Goal: Task Accomplishment & Management: Manage account settings

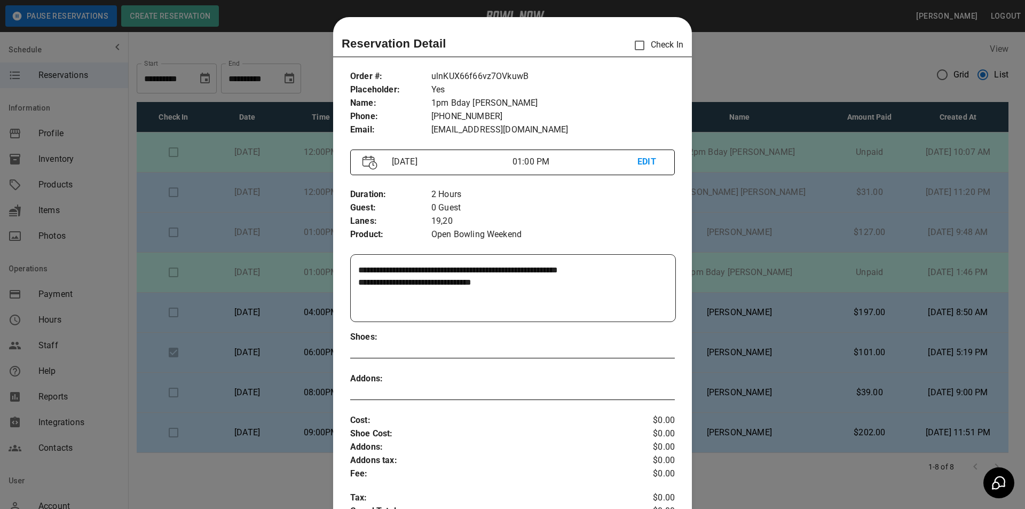
scroll to position [17, 0]
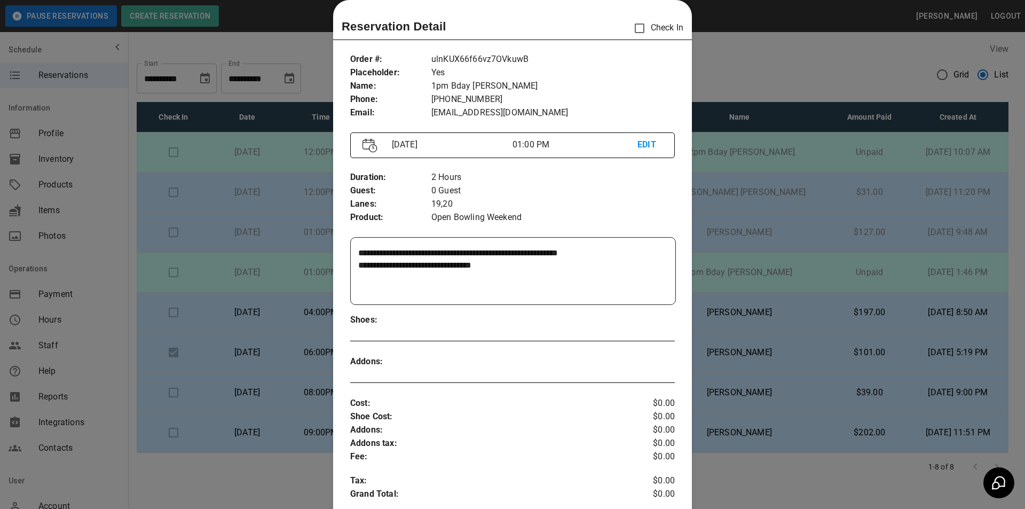
click at [833, 244] on div at bounding box center [512, 254] width 1025 height 509
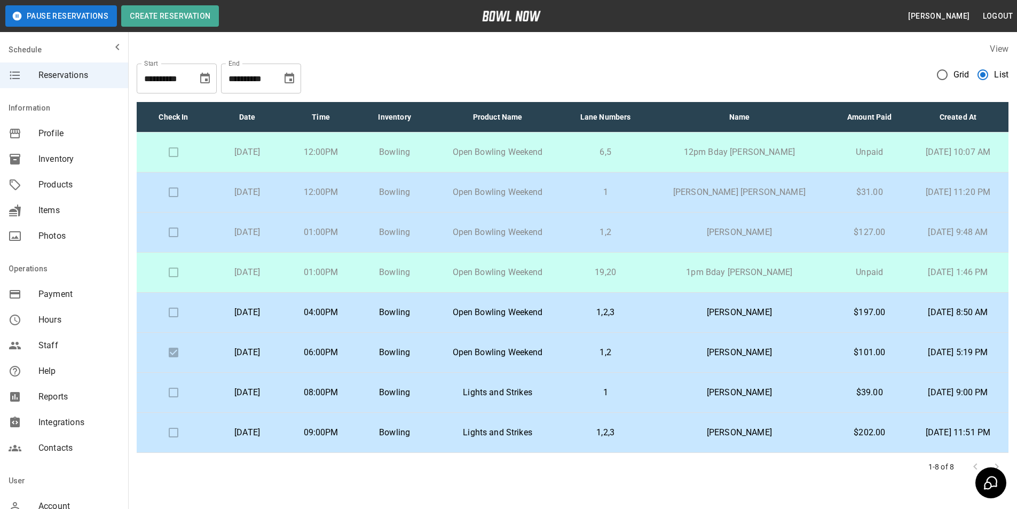
click at [697, 310] on p "[PERSON_NAME]" at bounding box center [739, 312] width 167 height 13
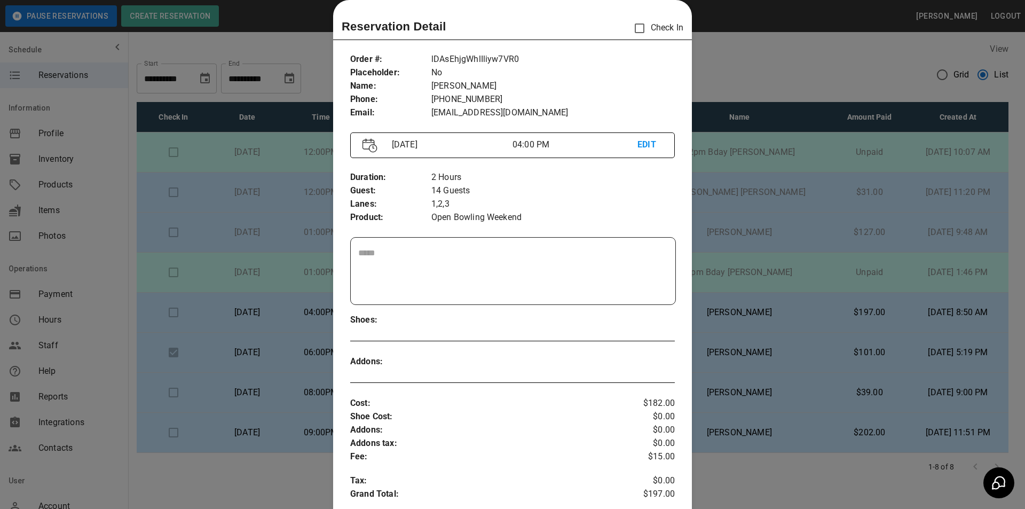
click at [786, 152] on div at bounding box center [512, 254] width 1025 height 509
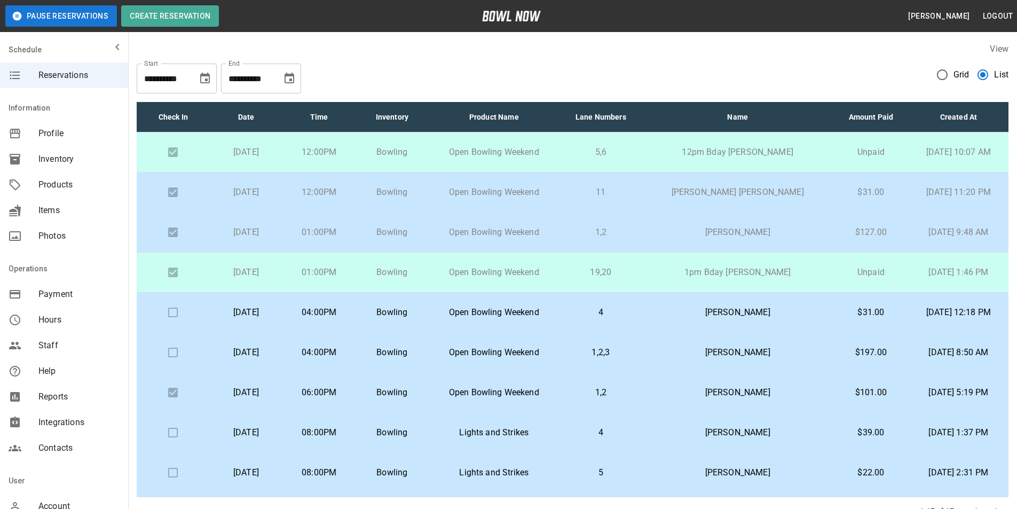
click at [291, 84] on icon "Choose date, selected date is Oct 6, 2025" at bounding box center [289, 78] width 13 height 13
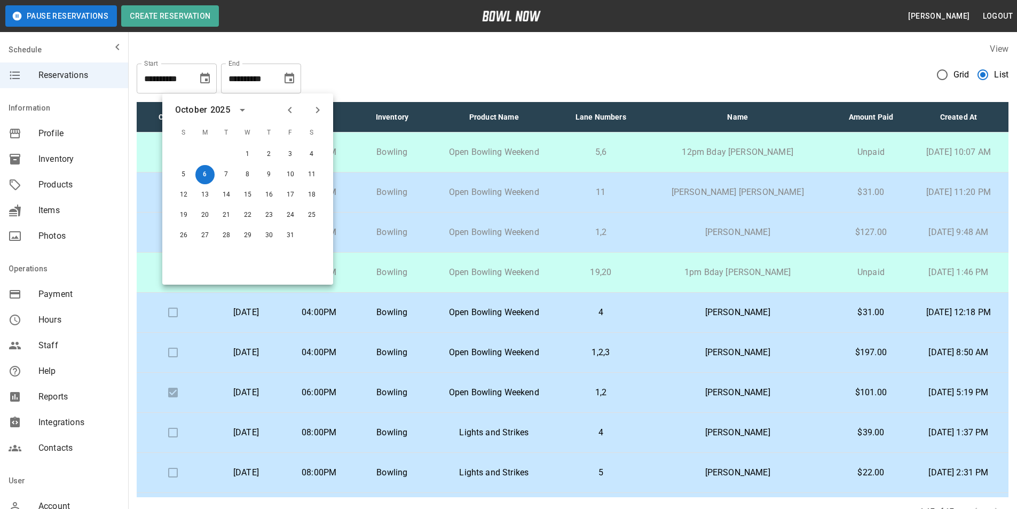
click at [290, 113] on icon "Previous month" at bounding box center [290, 110] width 4 height 6
click at [315, 159] on button "6" at bounding box center [311, 154] width 19 height 19
type input "**********"
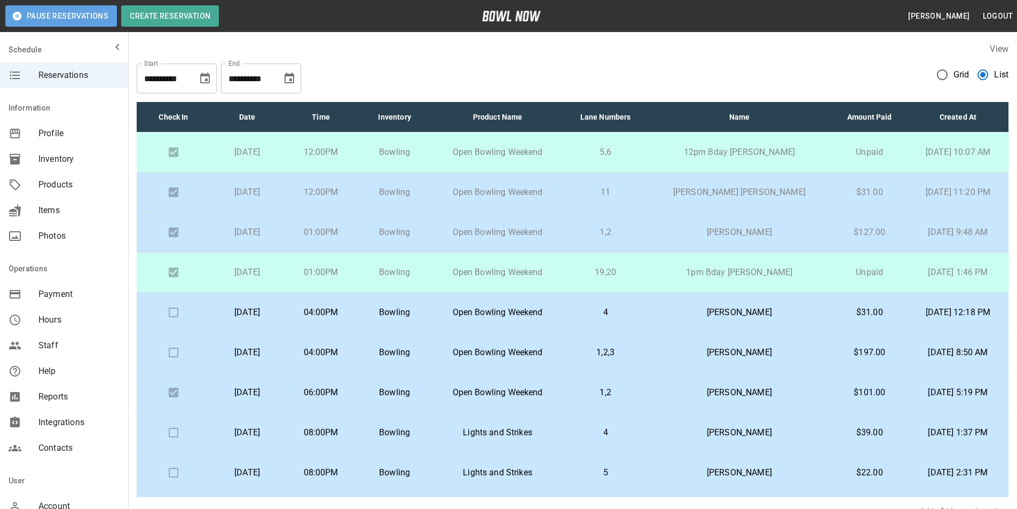
click at [89, 17] on button "Pause Reservations" at bounding box center [61, 15] width 112 height 21
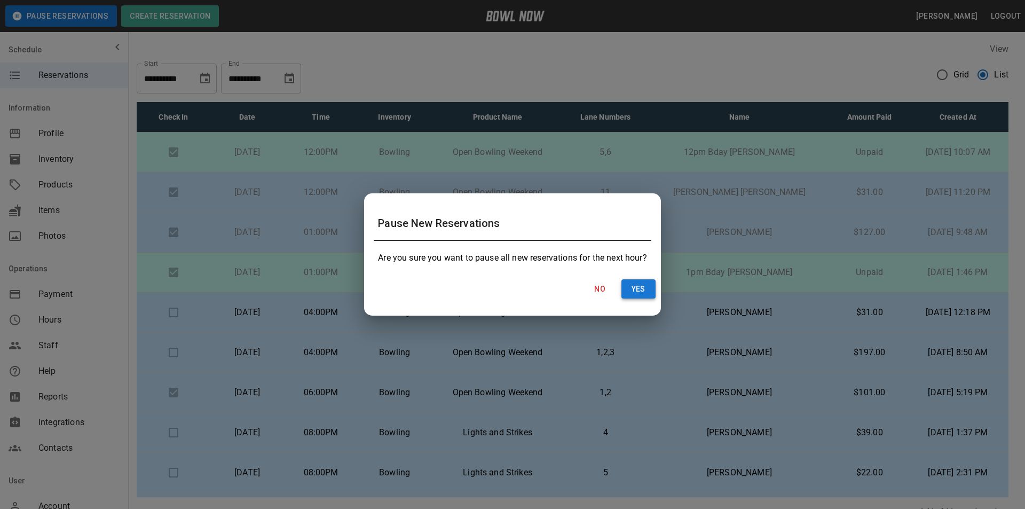
click at [631, 294] on button "Yes" at bounding box center [638, 289] width 34 height 20
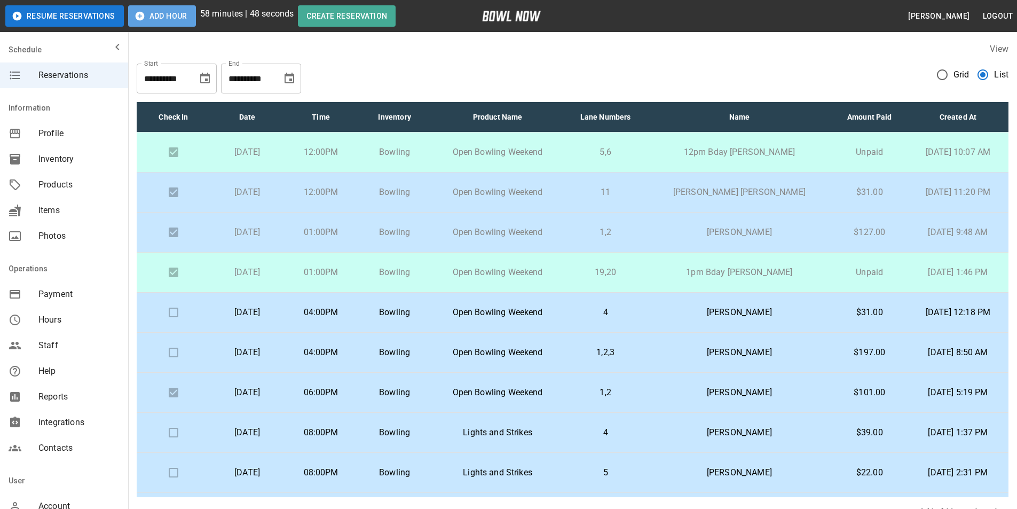
click at [185, 16] on button "Add Hour" at bounding box center [162, 15] width 68 height 21
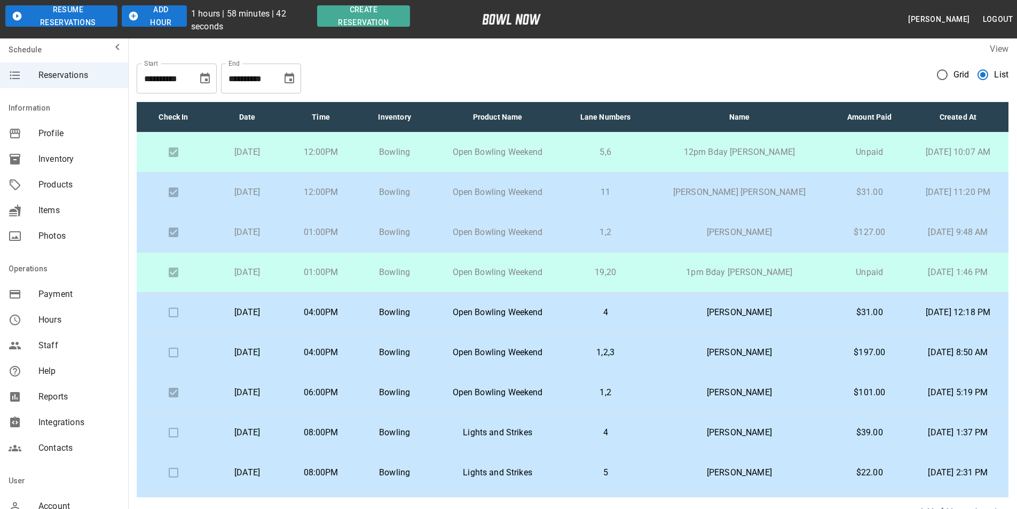
click at [170, 20] on button "Add Hour" at bounding box center [154, 15] width 65 height 21
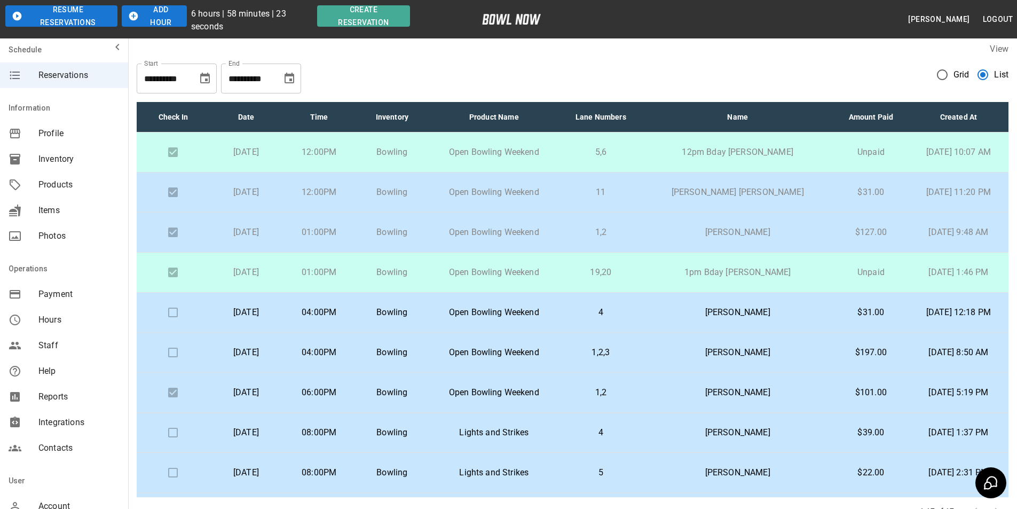
click at [290, 80] on icon "Choose date, selected date is Oct 6, 2025" at bounding box center [289, 78] width 13 height 13
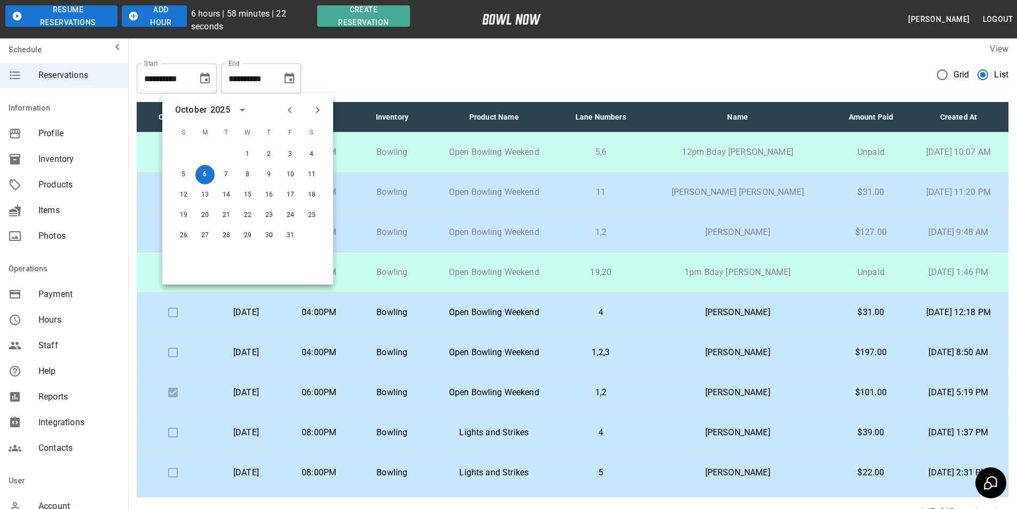
click at [289, 113] on icon "Previous month" at bounding box center [290, 110] width 13 height 13
click at [311, 158] on button "6" at bounding box center [311, 154] width 19 height 19
type input "**********"
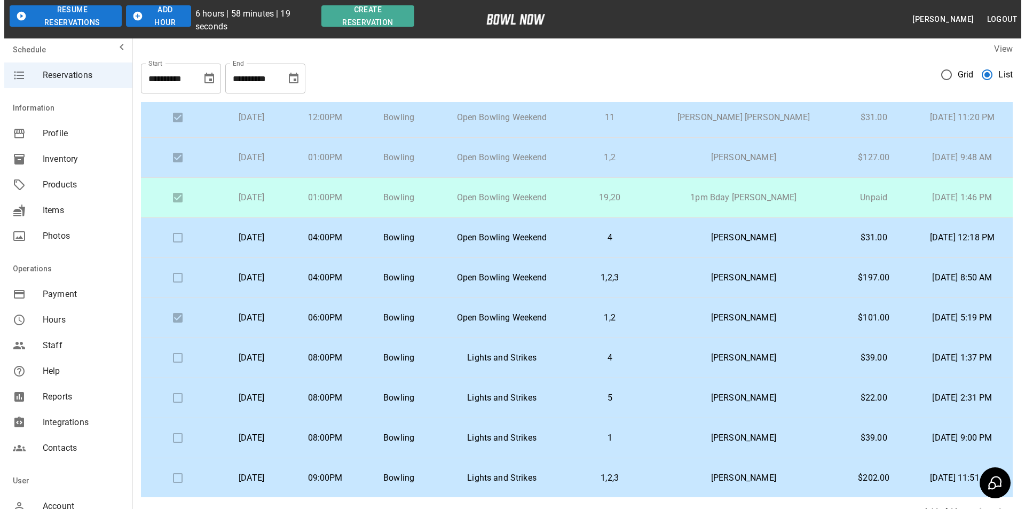
scroll to position [76, 0]
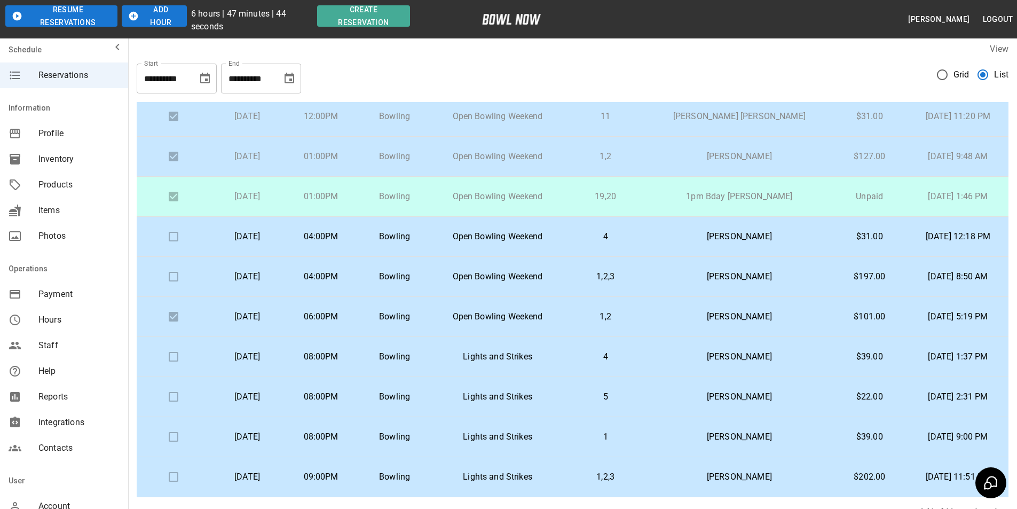
click at [279, 68] on button "Choose date, selected date is Sep 6, 2025" at bounding box center [289, 78] width 21 height 21
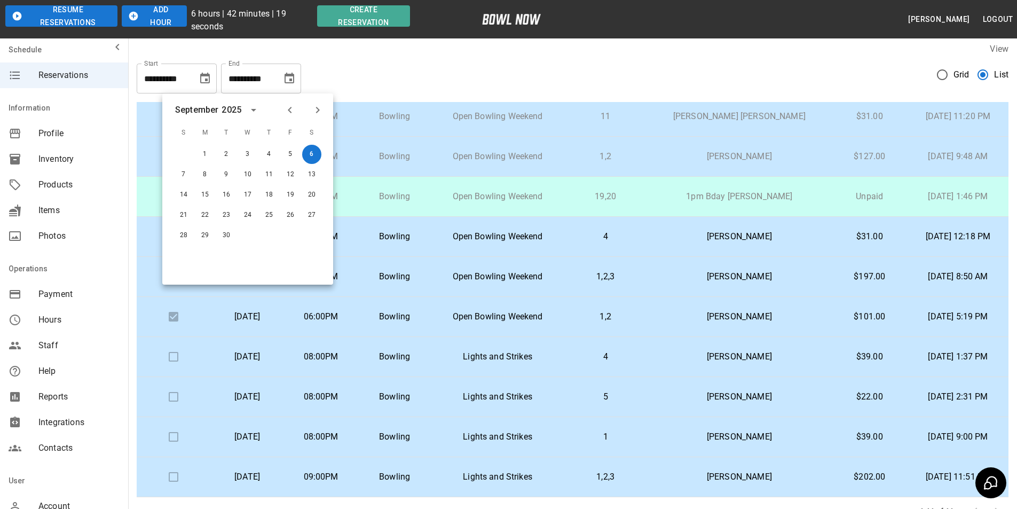
click at [381, 82] on div "**********" at bounding box center [573, 74] width 872 height 38
drag, startPoint x: 375, startPoint y: 75, endPoint x: 292, endPoint y: 100, distance: 87.3
click at [375, 75] on div "**********" at bounding box center [573, 74] width 872 height 38
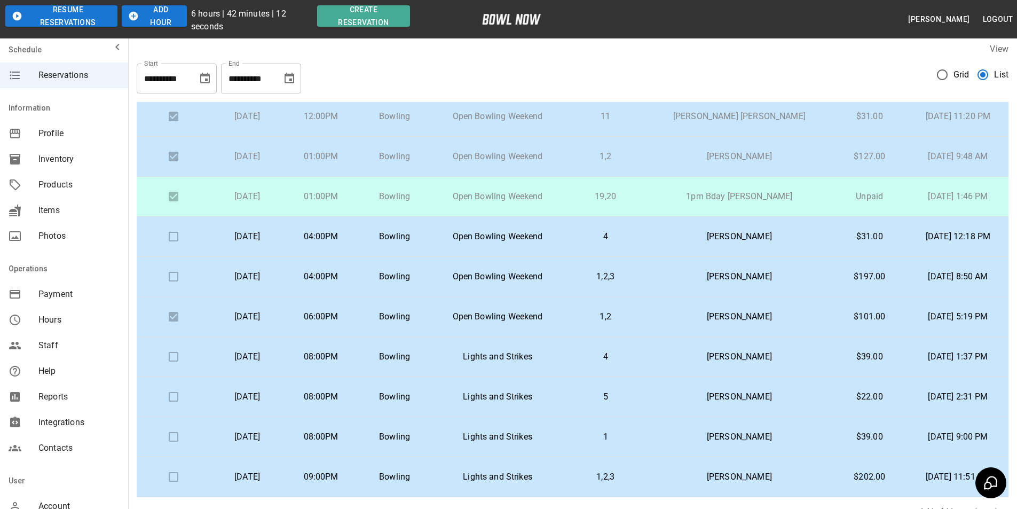
click at [555, 274] on p "Open Bowling Weekend" at bounding box center [497, 276] width 115 height 13
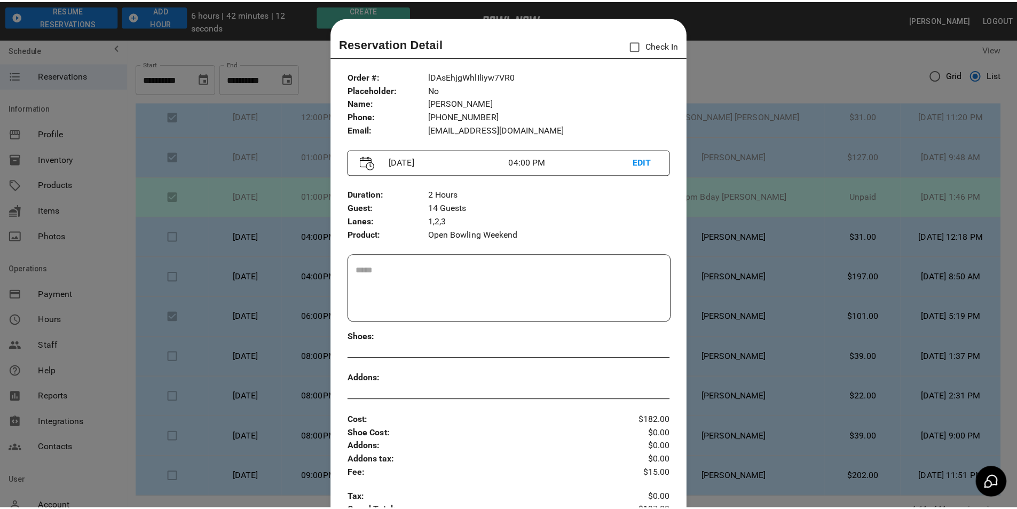
scroll to position [17, 0]
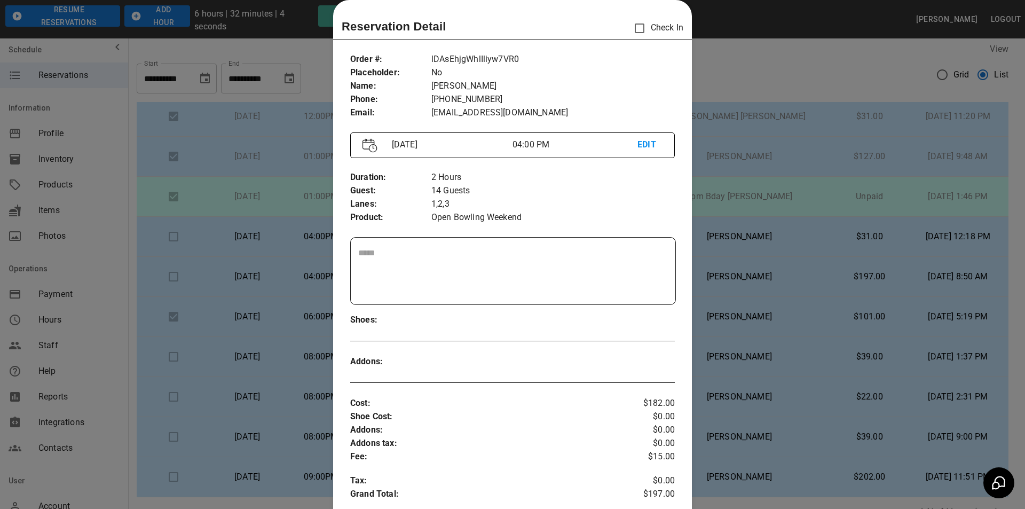
click at [755, 65] on div at bounding box center [512, 254] width 1025 height 509
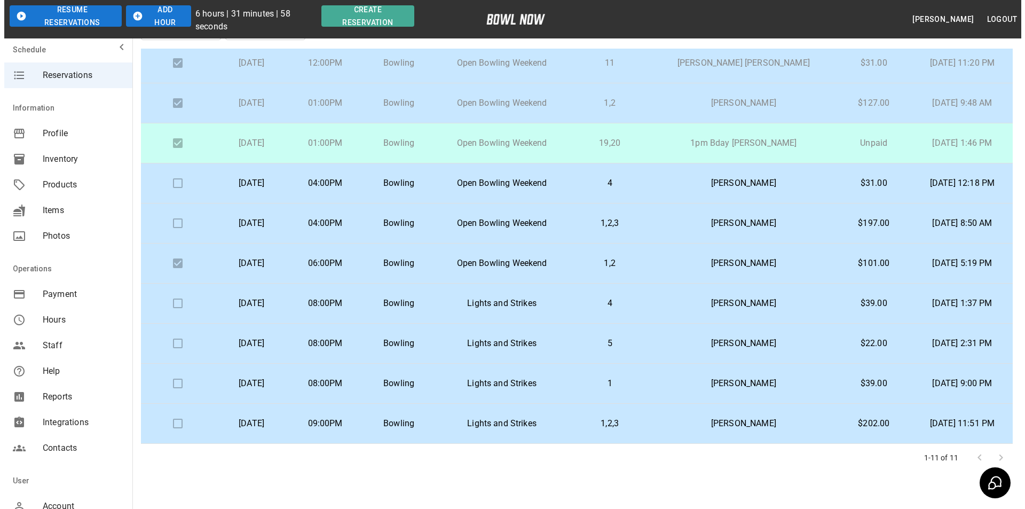
scroll to position [82, 0]
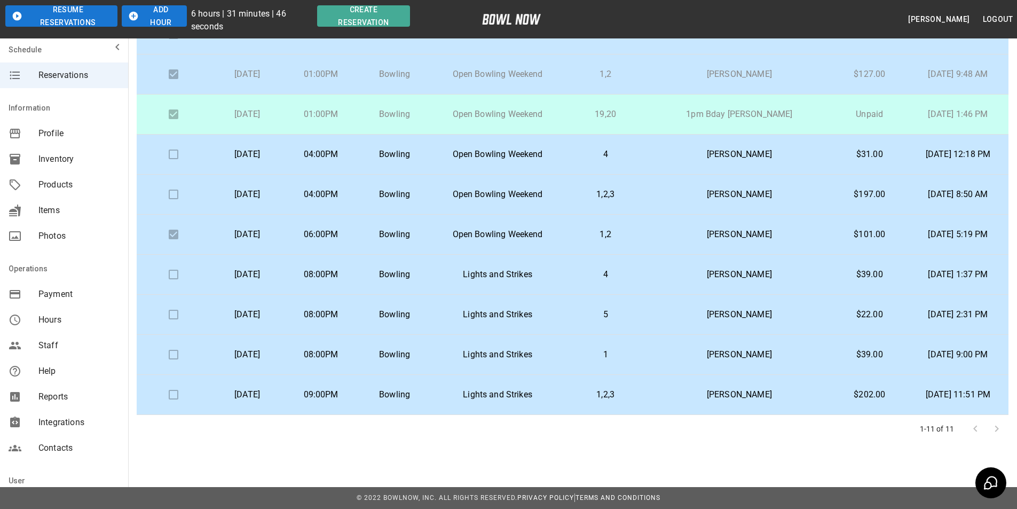
click at [276, 149] on p "[DATE]" at bounding box center [247, 154] width 57 height 13
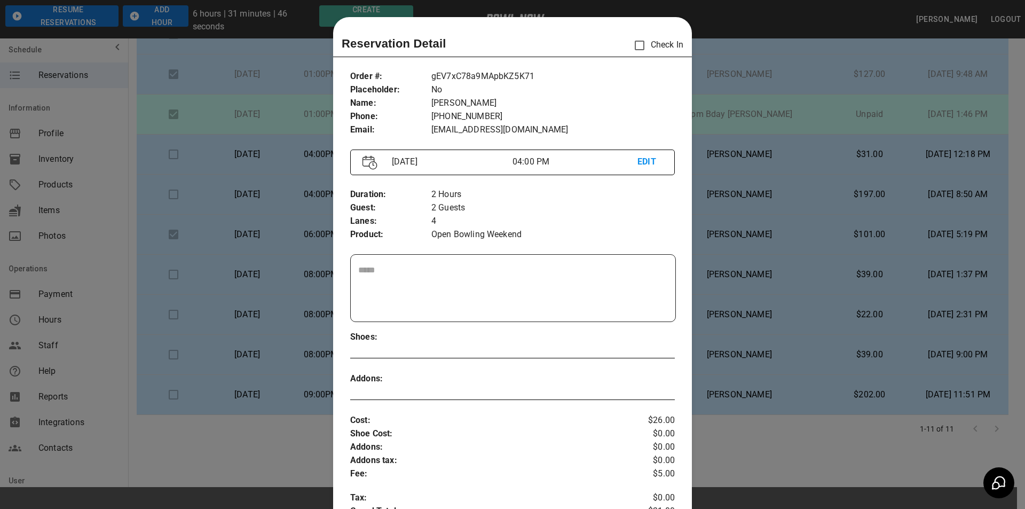
scroll to position [17, 0]
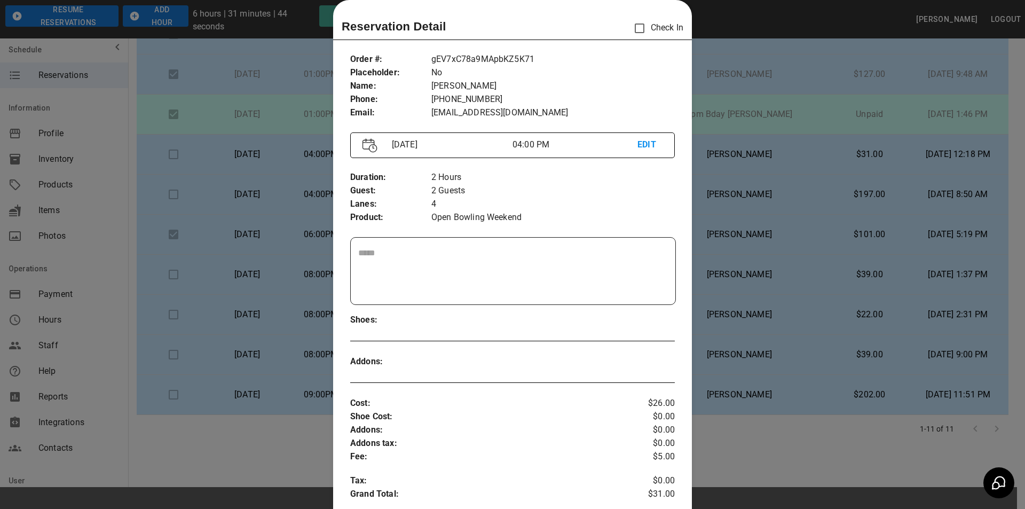
click at [733, 154] on div at bounding box center [512, 254] width 1025 height 509
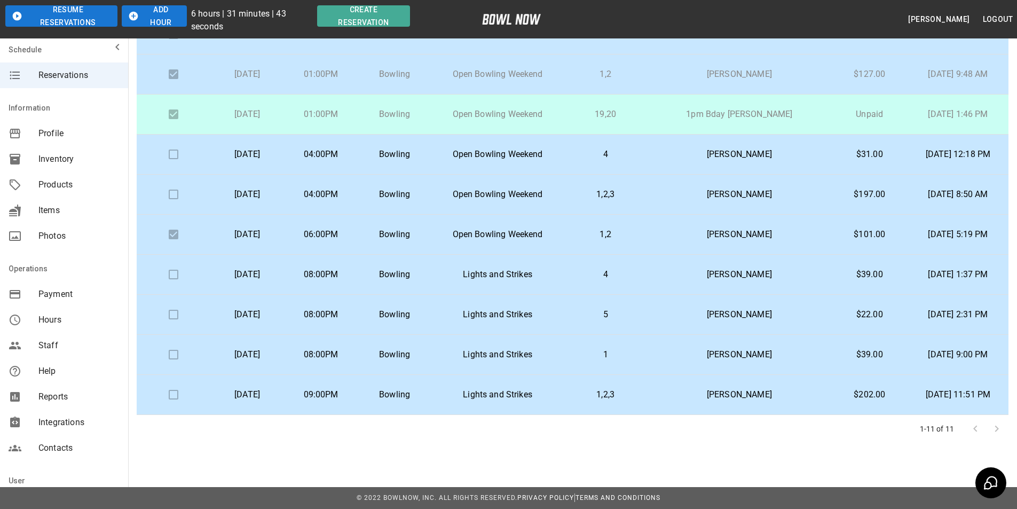
click at [671, 196] on p "[PERSON_NAME]" at bounding box center [739, 194] width 167 height 13
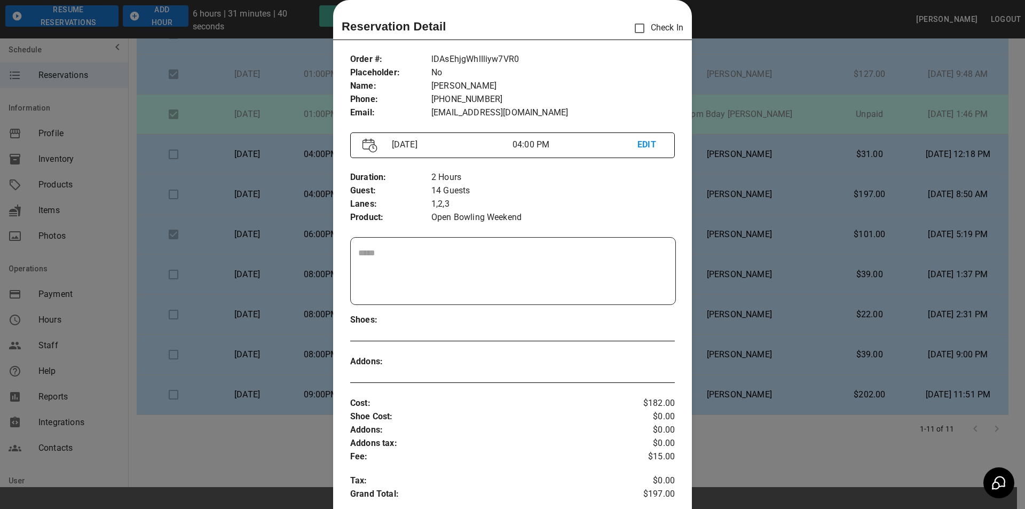
click at [749, 202] on div at bounding box center [512, 254] width 1025 height 509
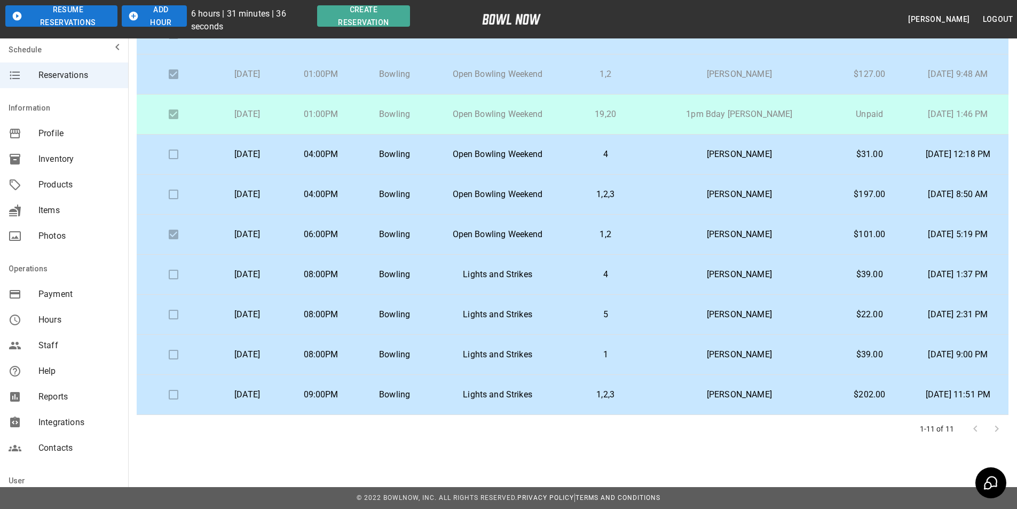
click at [697, 237] on p "[PERSON_NAME]" at bounding box center [739, 234] width 167 height 13
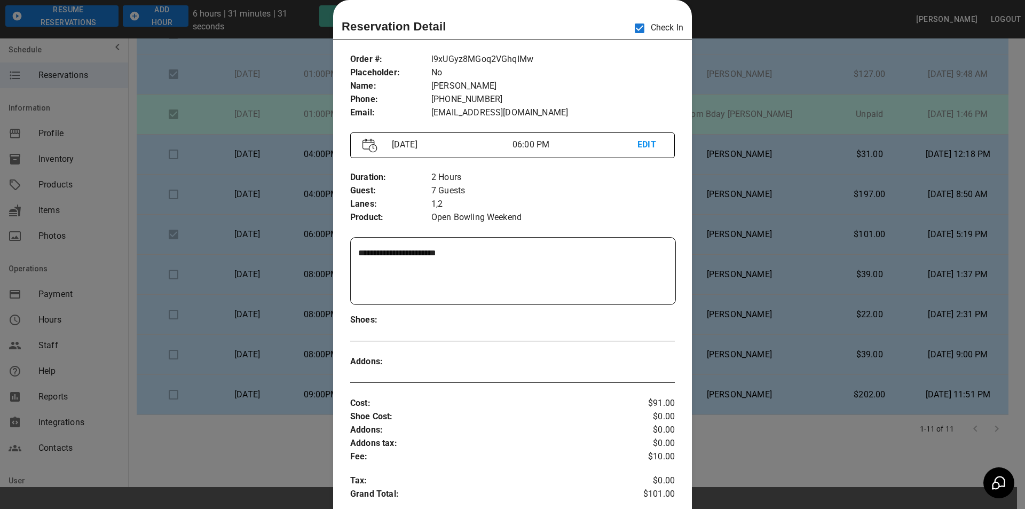
click at [697, 237] on div at bounding box center [512, 254] width 1025 height 509
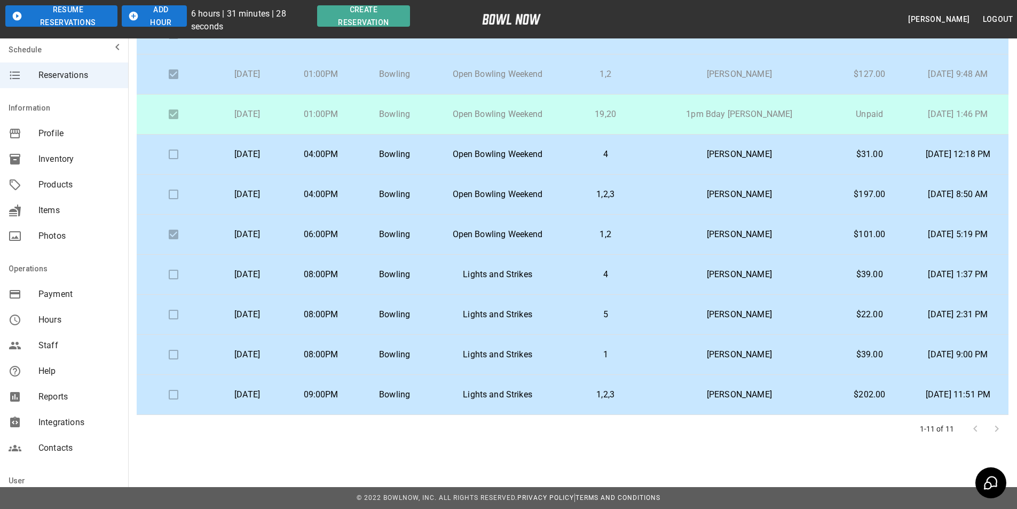
click at [682, 281] on td "Dwayne Bailey" at bounding box center [739, 275] width 184 height 40
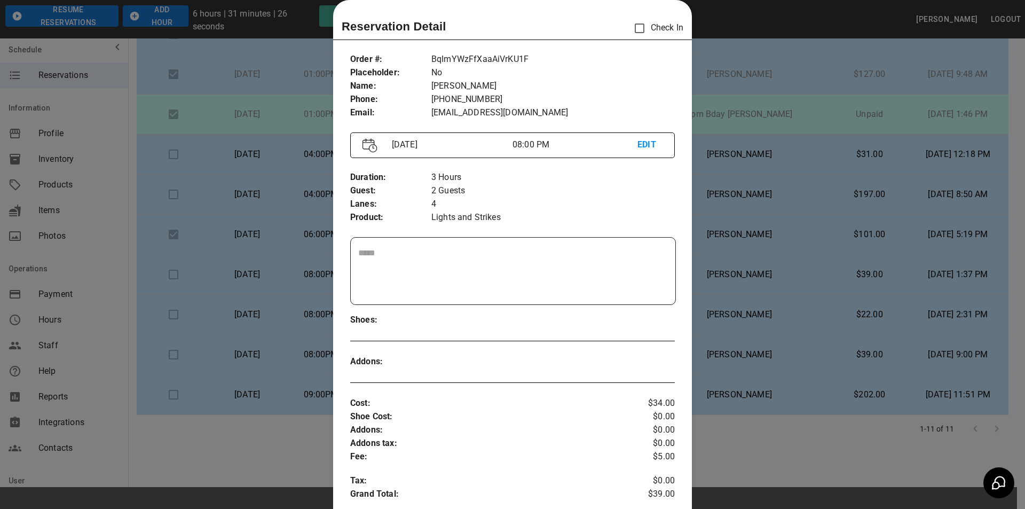
click at [697, 272] on div at bounding box center [512, 254] width 1025 height 509
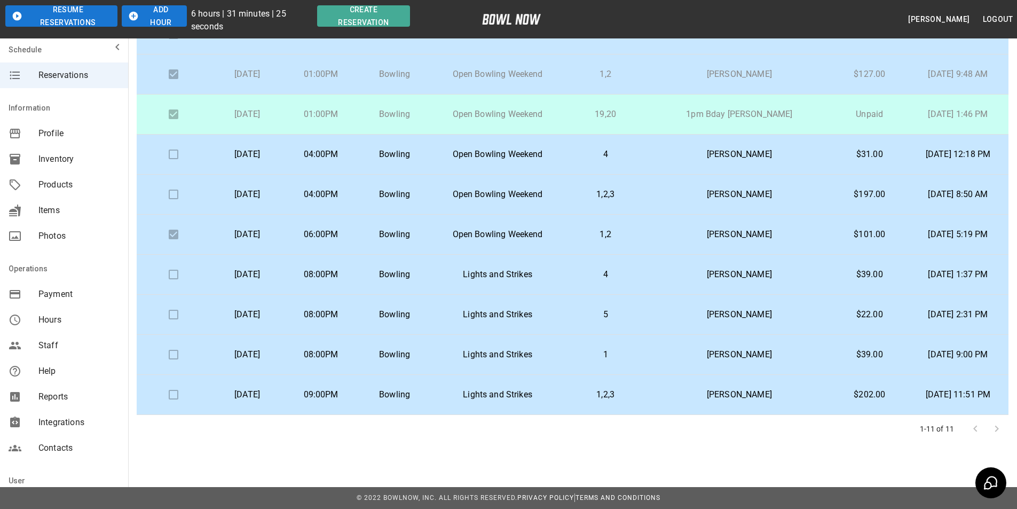
click at [676, 315] on p "Dante Dimattia" at bounding box center [739, 314] width 167 height 13
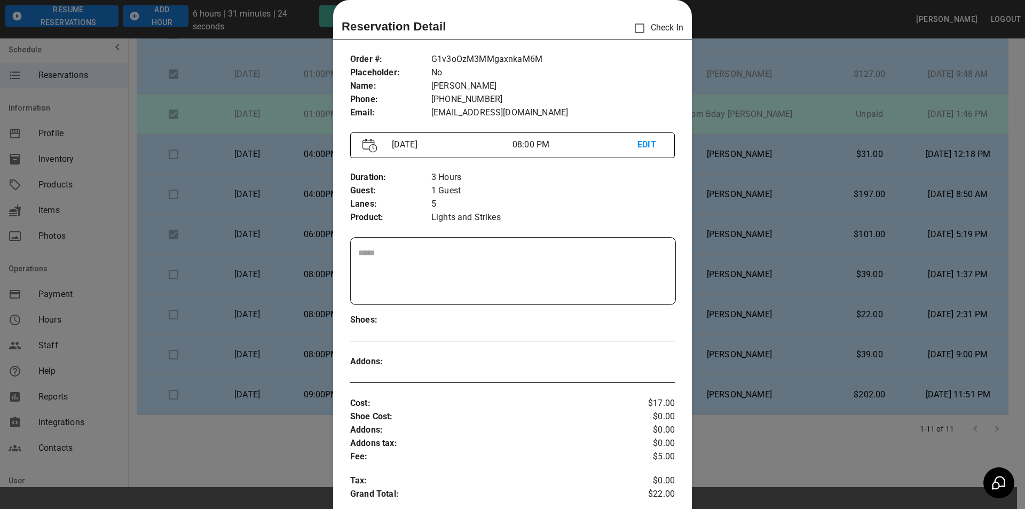
click at [680, 321] on div "Order # : Placeholder : Name : Phone : Email : G1v3oOzM3MMgaxnkaM6M No Dante Di…" at bounding box center [512, 377] width 359 height 666
click at [720, 324] on div at bounding box center [512, 254] width 1025 height 509
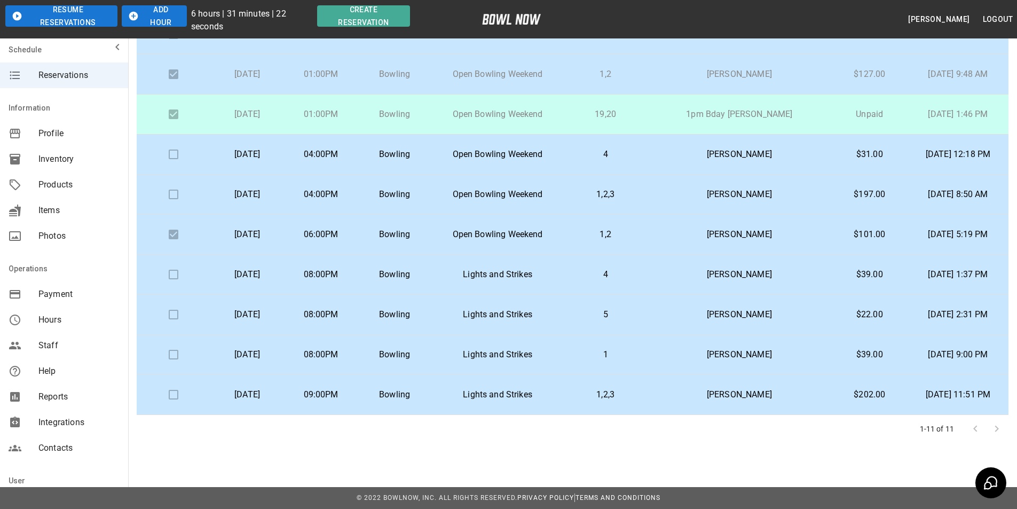
click at [647, 366] on td "1" at bounding box center [605, 355] width 83 height 40
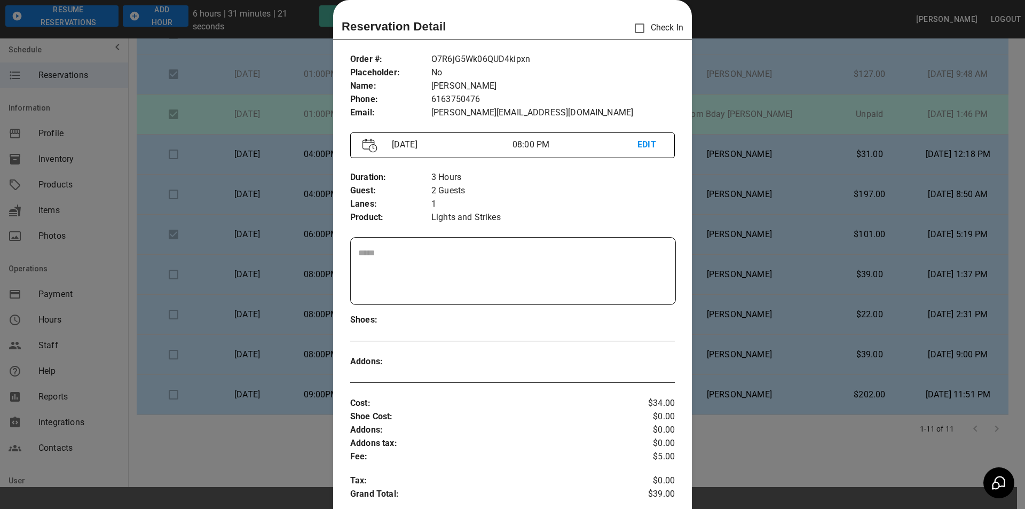
click at [766, 347] on div at bounding box center [512, 254] width 1025 height 509
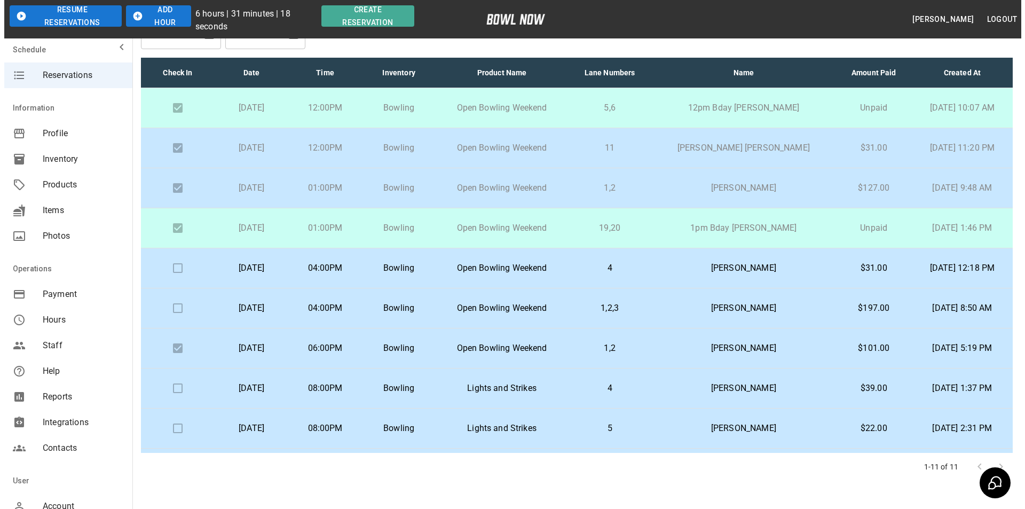
scroll to position [0, 0]
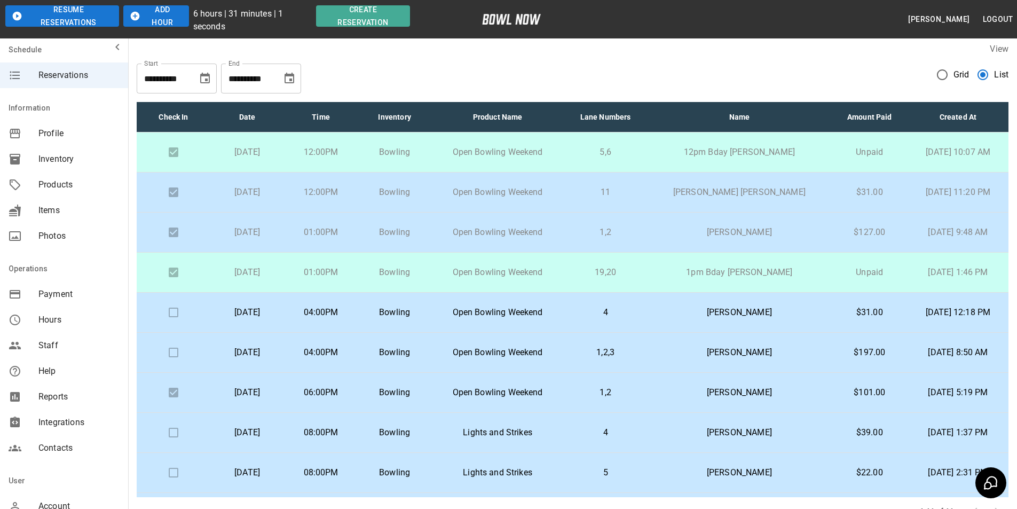
click at [710, 309] on p "Brendan Clarke" at bounding box center [739, 312] width 167 height 13
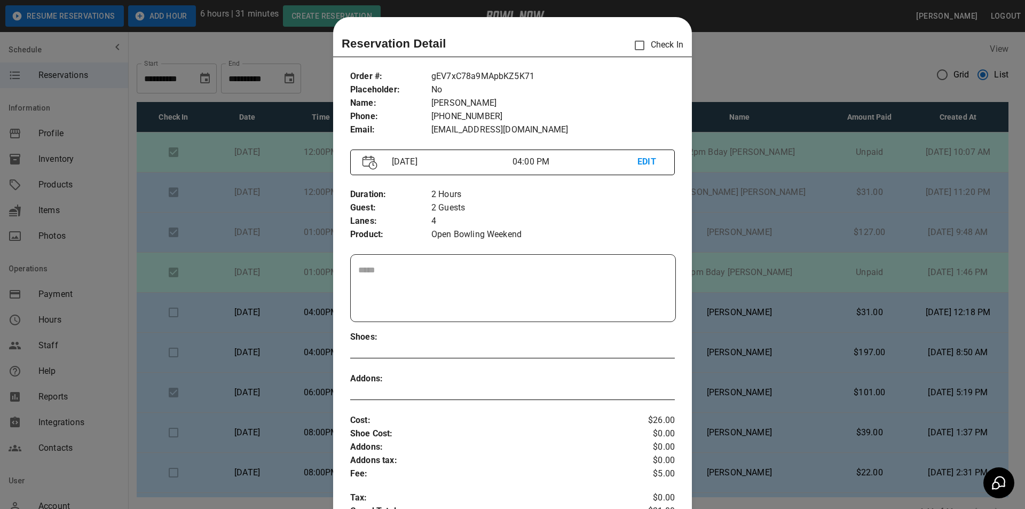
scroll to position [17, 0]
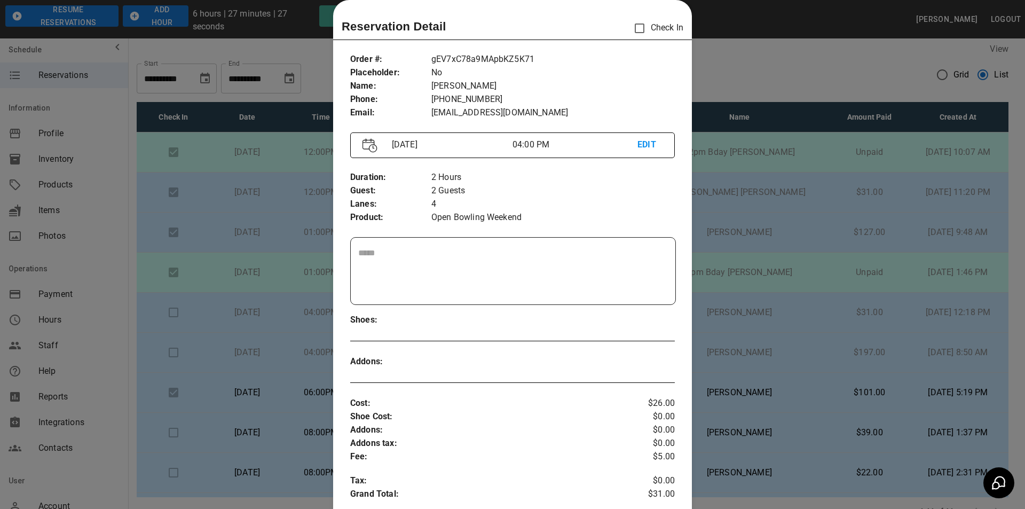
drag, startPoint x: 731, startPoint y: 221, endPoint x: 721, endPoint y: 240, distance: 21.0
click at [729, 222] on div at bounding box center [512, 254] width 1025 height 509
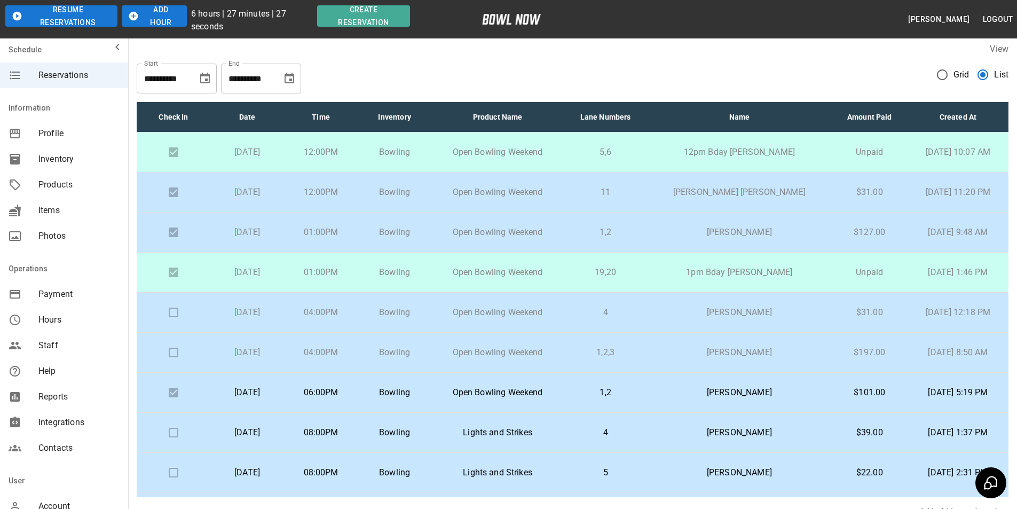
click at [723, 261] on td "1pm Bday [PERSON_NAME]" at bounding box center [739, 273] width 184 height 40
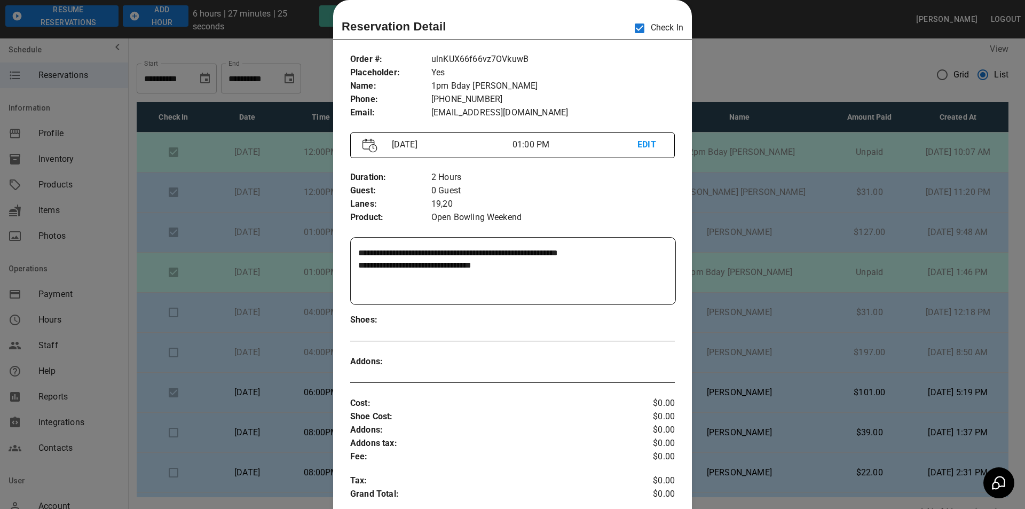
click at [745, 282] on div at bounding box center [512, 254] width 1025 height 509
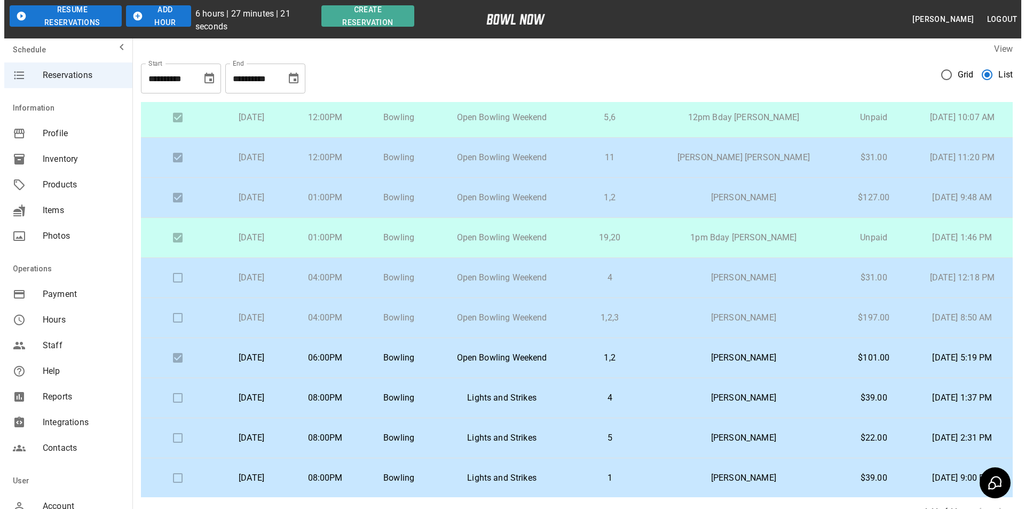
scroll to position [53, 0]
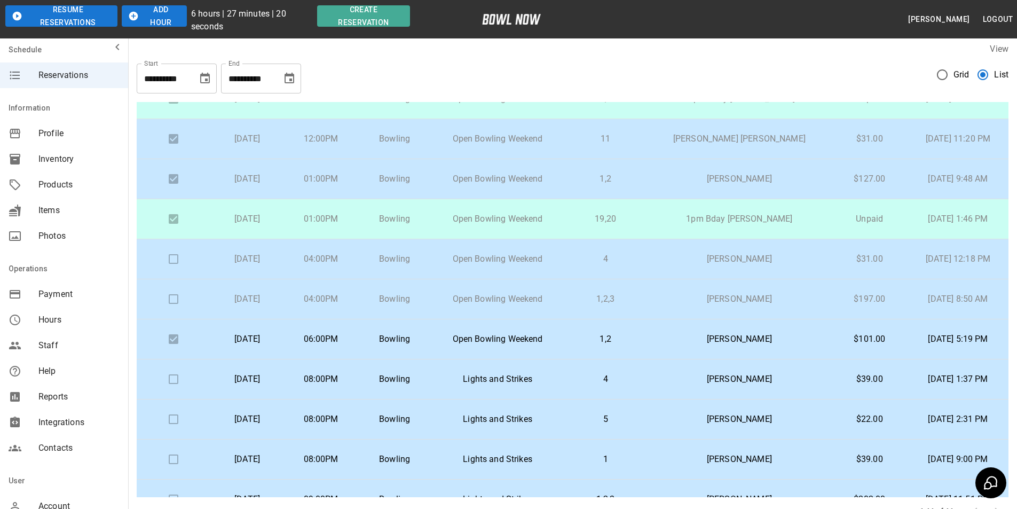
click at [750, 207] on td "1pm Bday [PERSON_NAME]" at bounding box center [739, 219] width 184 height 40
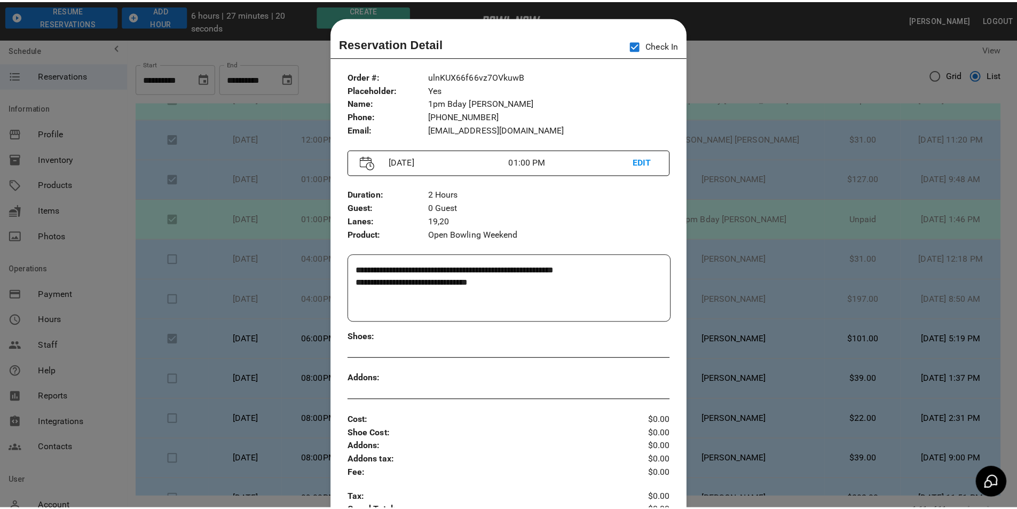
scroll to position [17, 0]
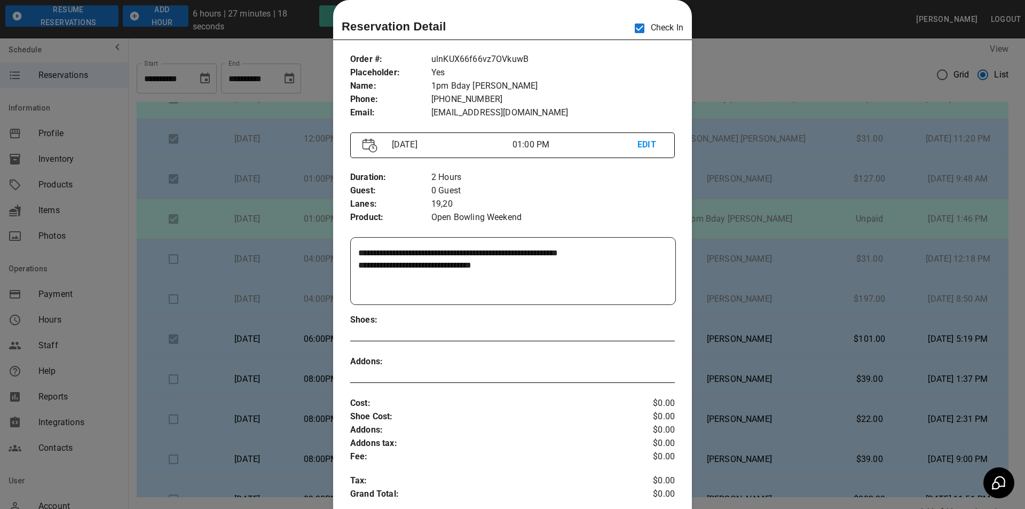
click at [809, 286] on div at bounding box center [512, 254] width 1025 height 509
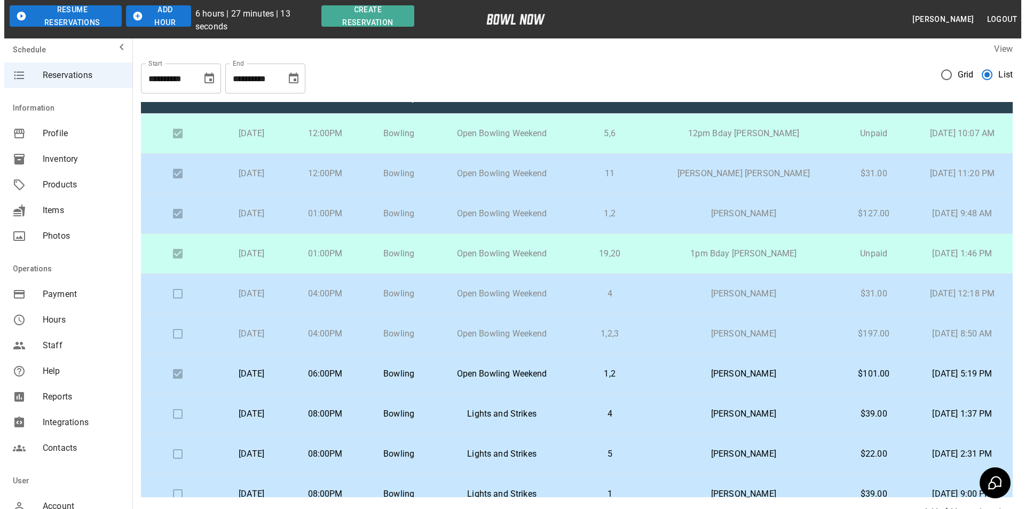
scroll to position [0, 0]
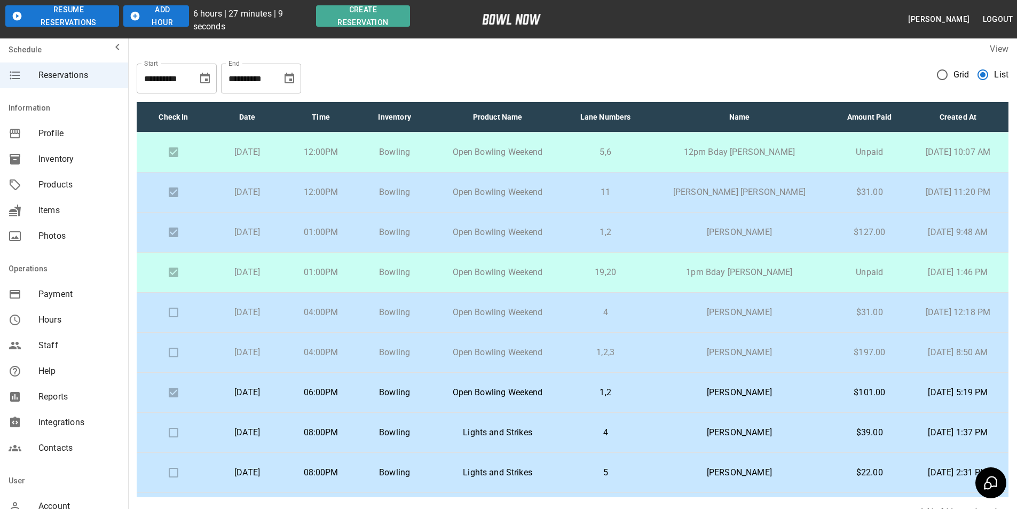
click at [248, 192] on p "[DATE]" at bounding box center [247, 192] width 57 height 13
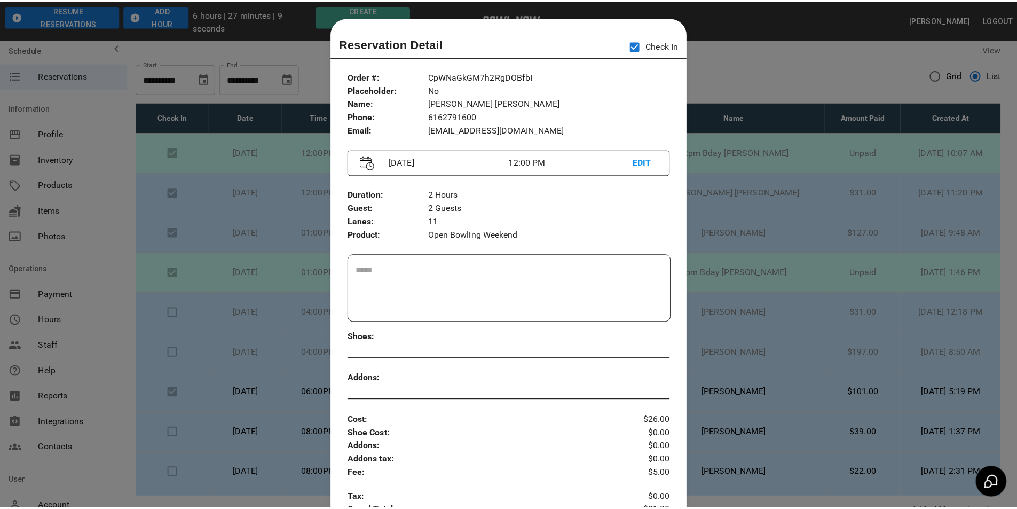
scroll to position [17, 0]
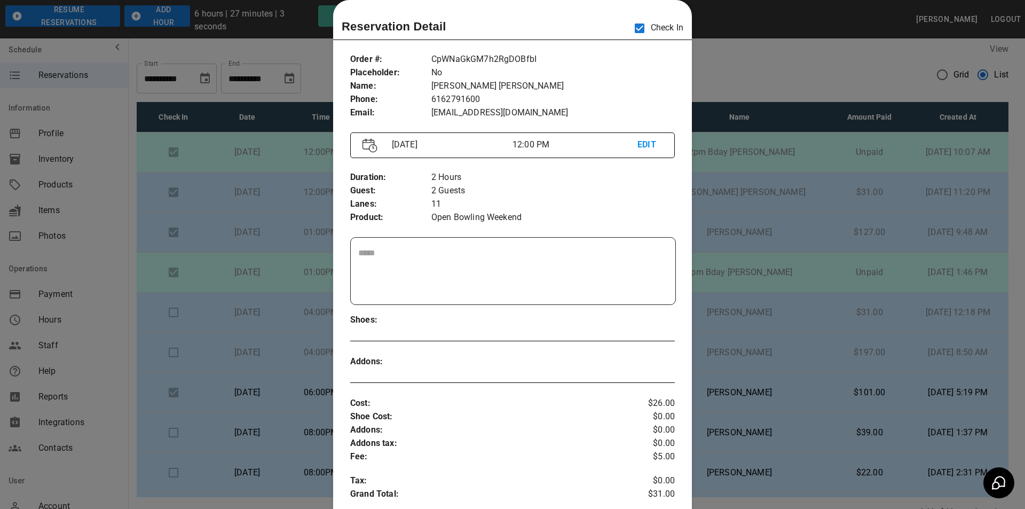
click at [813, 309] on div at bounding box center [512, 254] width 1025 height 509
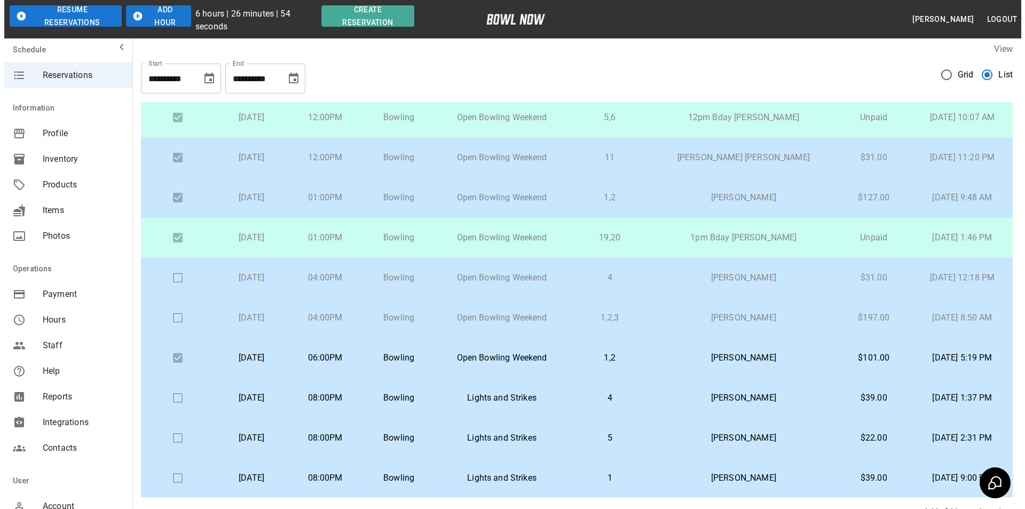
scroll to position [53, 0]
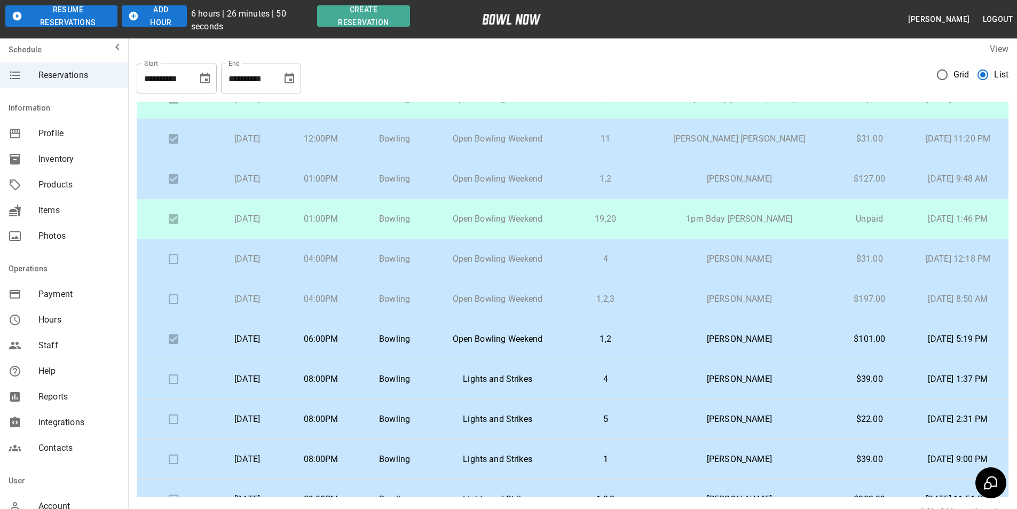
click at [665, 345] on td "[PERSON_NAME]" at bounding box center [739, 339] width 184 height 40
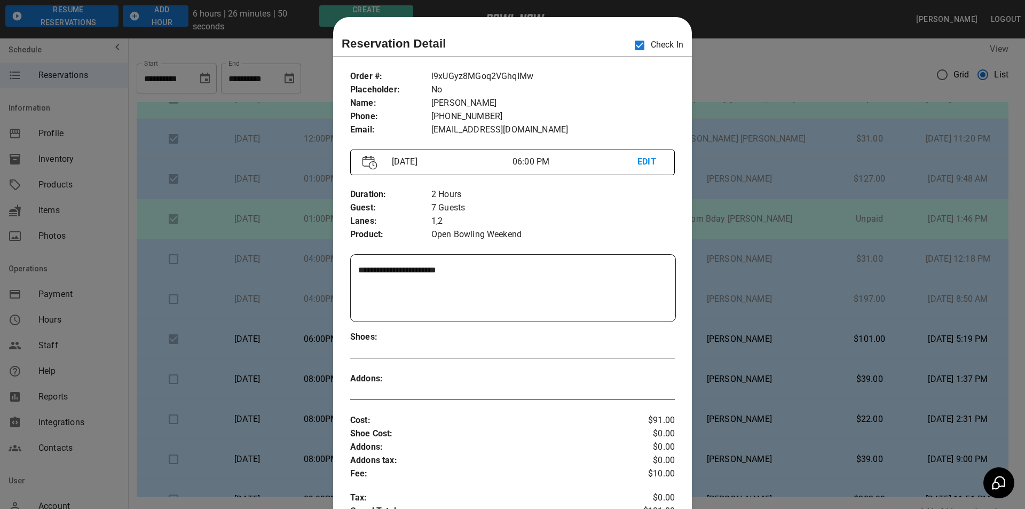
scroll to position [17, 0]
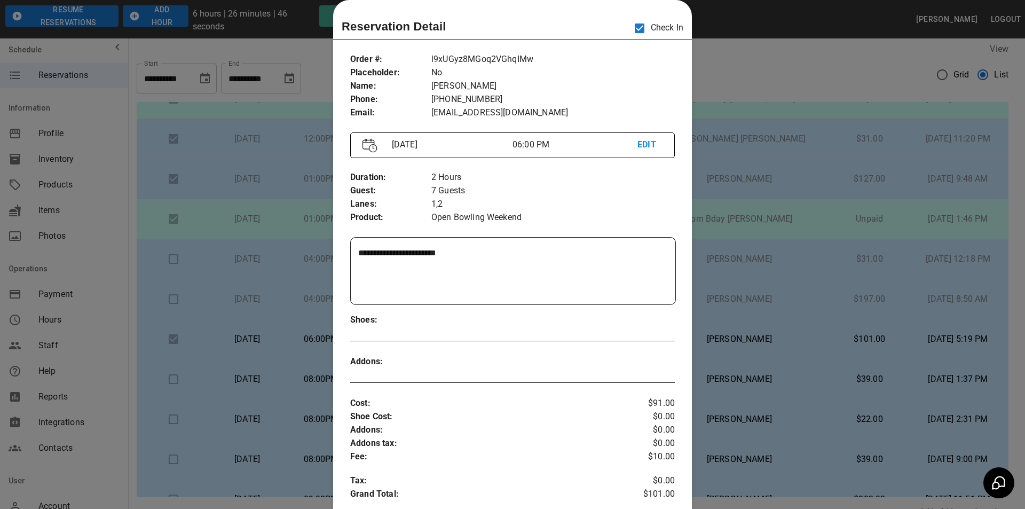
drag, startPoint x: 725, startPoint y: 285, endPoint x: 725, endPoint y: 294, distance: 9.1
click at [725, 290] on div at bounding box center [512, 254] width 1025 height 509
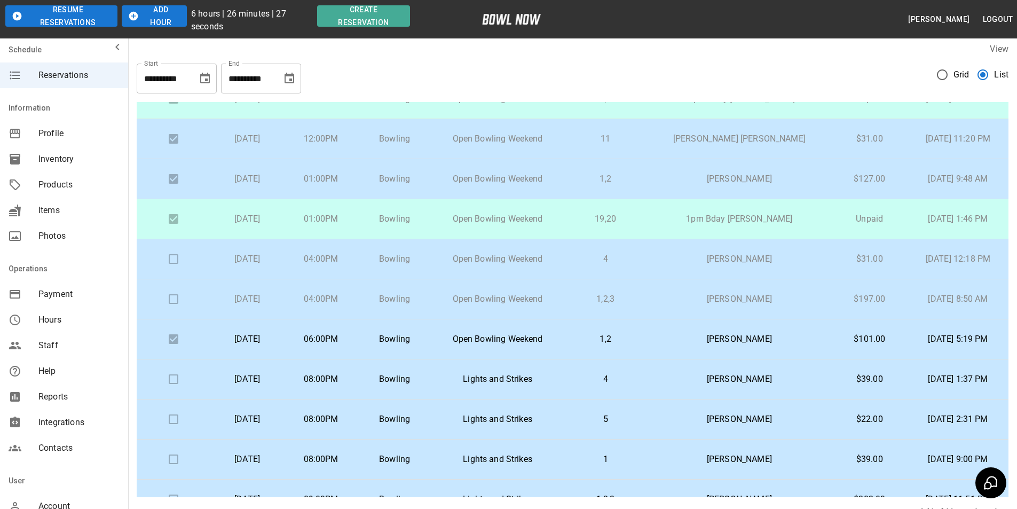
click at [175, 257] on td at bounding box center [174, 259] width 74 height 40
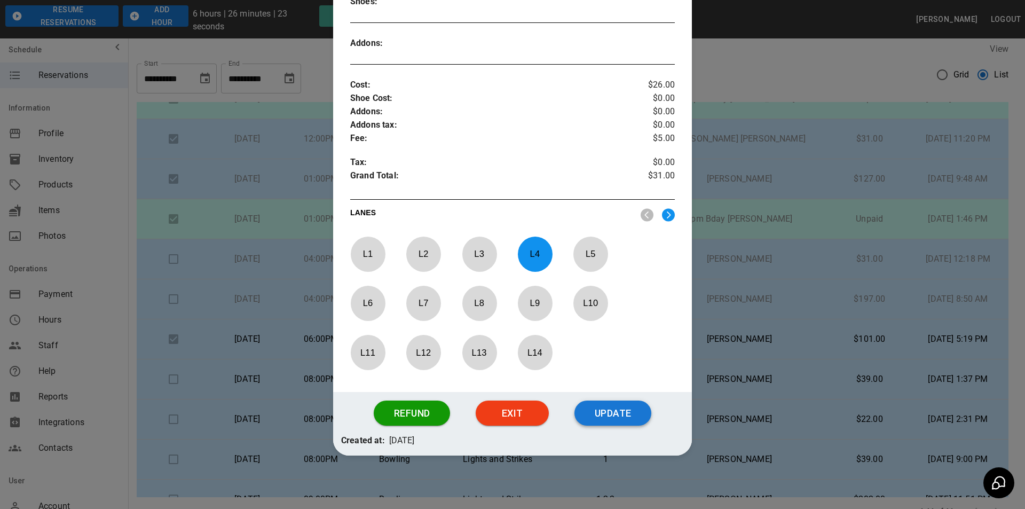
click at [613, 424] on button "Update" at bounding box center [612, 413] width 77 height 26
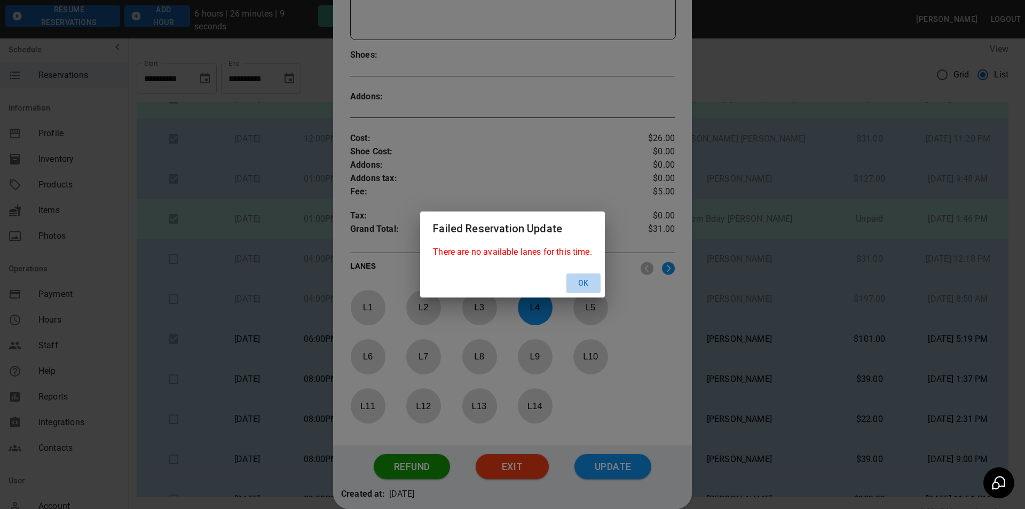
click at [588, 277] on button "Ok" at bounding box center [583, 283] width 34 height 20
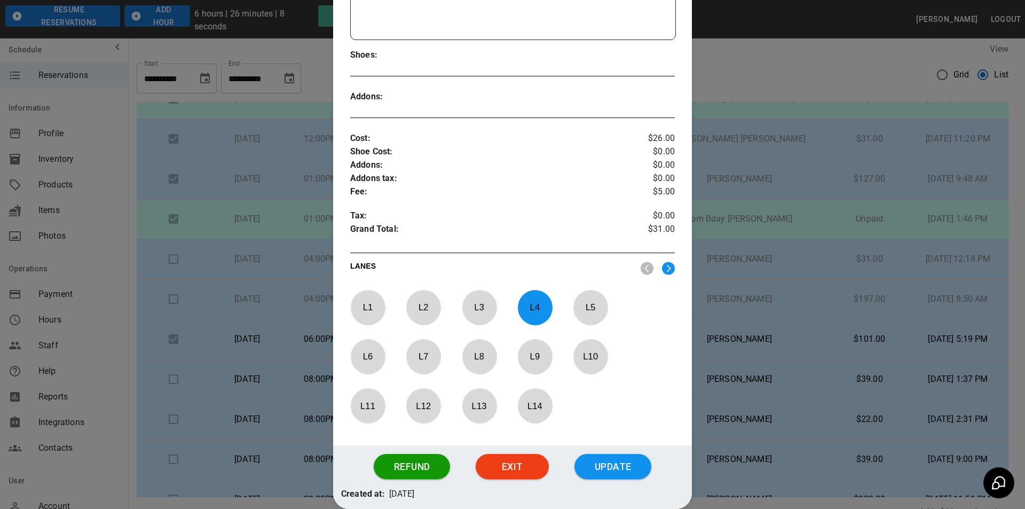
click at [529, 306] on p "L 4" at bounding box center [534, 307] width 35 height 25
click at [472, 410] on p "L 13" at bounding box center [479, 405] width 35 height 25
click at [629, 497] on div "Created at: Sep 06,2025" at bounding box center [512, 497] width 359 height 21
click at [626, 470] on button "Update" at bounding box center [612, 467] width 77 height 26
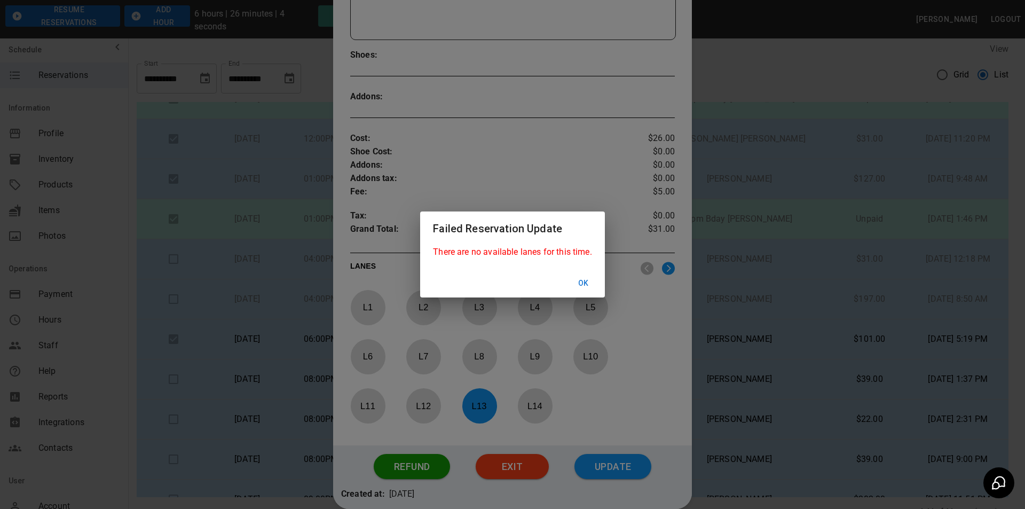
click at [592, 289] on button "Ok" at bounding box center [583, 283] width 34 height 20
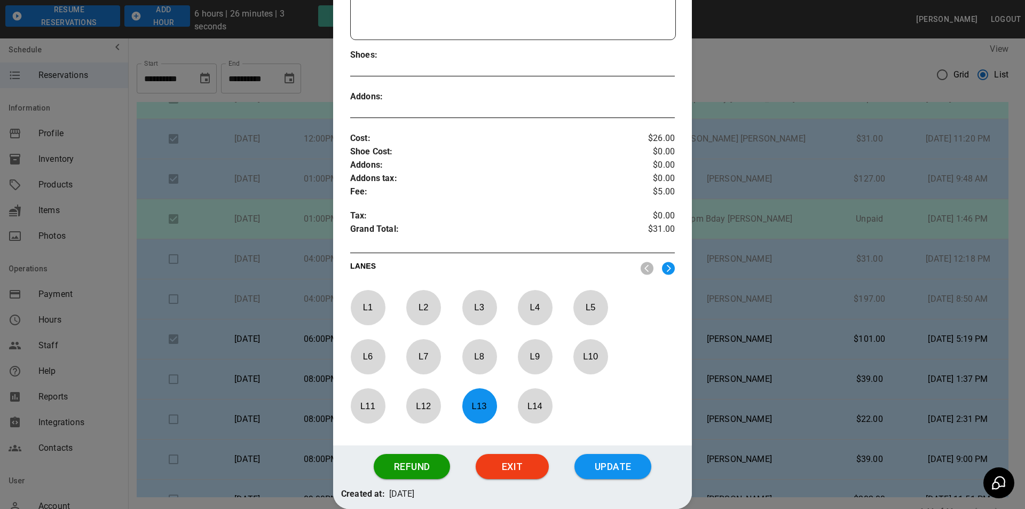
click at [429, 416] on p "L 12" at bounding box center [423, 405] width 35 height 25
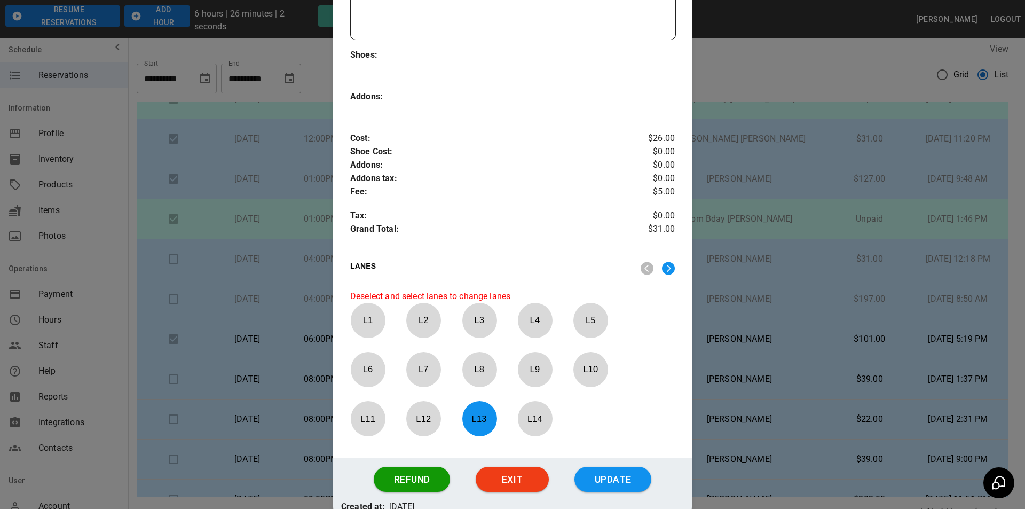
click at [485, 421] on p "L 13" at bounding box center [479, 418] width 35 height 25
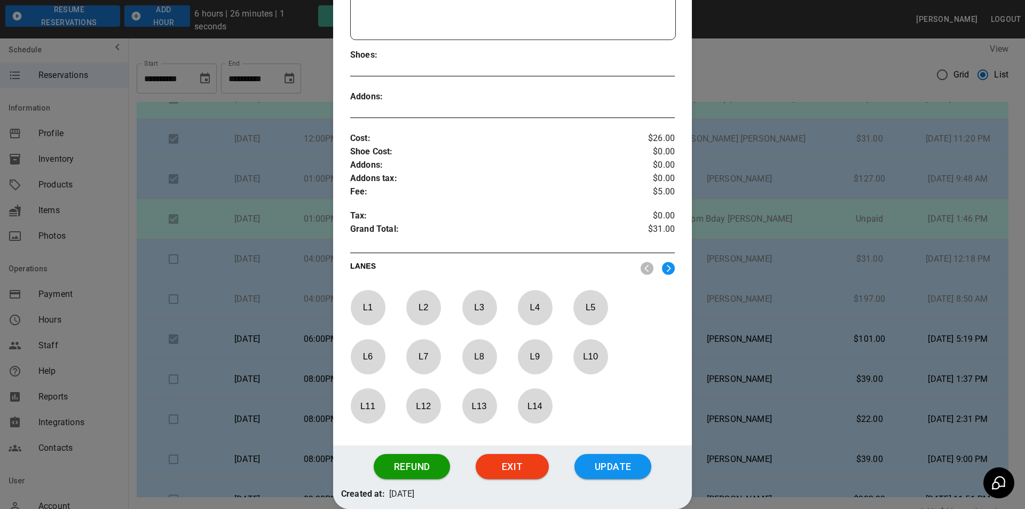
click at [431, 403] on p "L 12" at bounding box center [423, 405] width 35 height 25
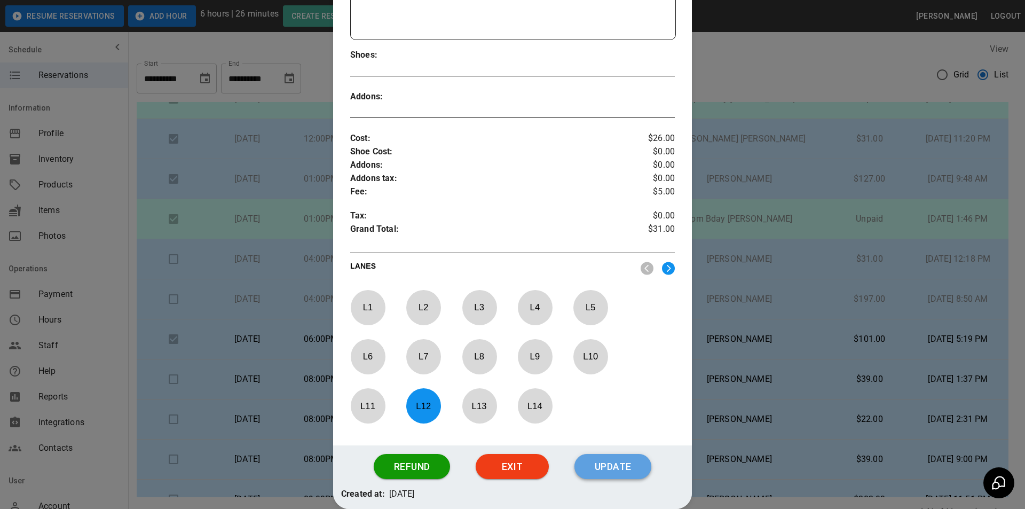
click at [613, 467] on button "Update" at bounding box center [612, 467] width 77 height 26
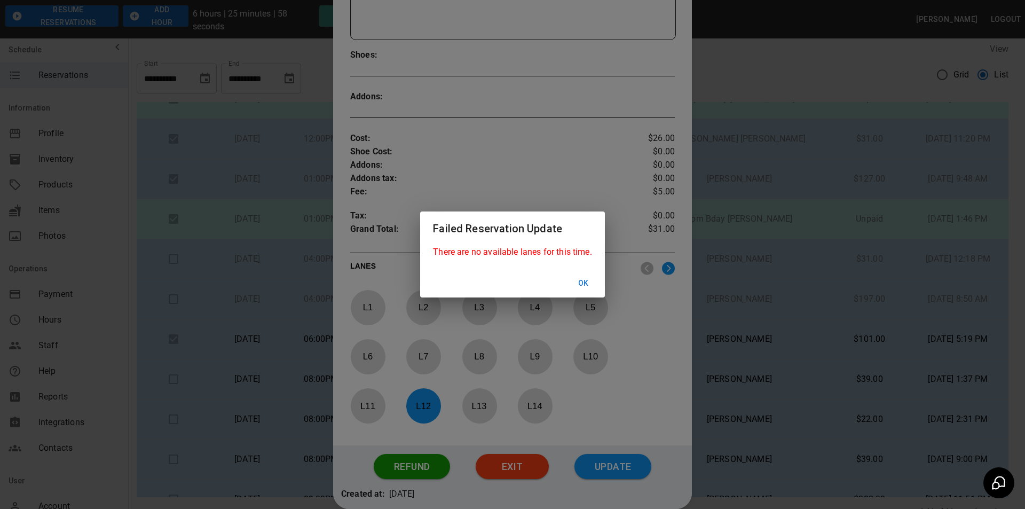
click at [587, 289] on button "Ok" at bounding box center [583, 283] width 34 height 20
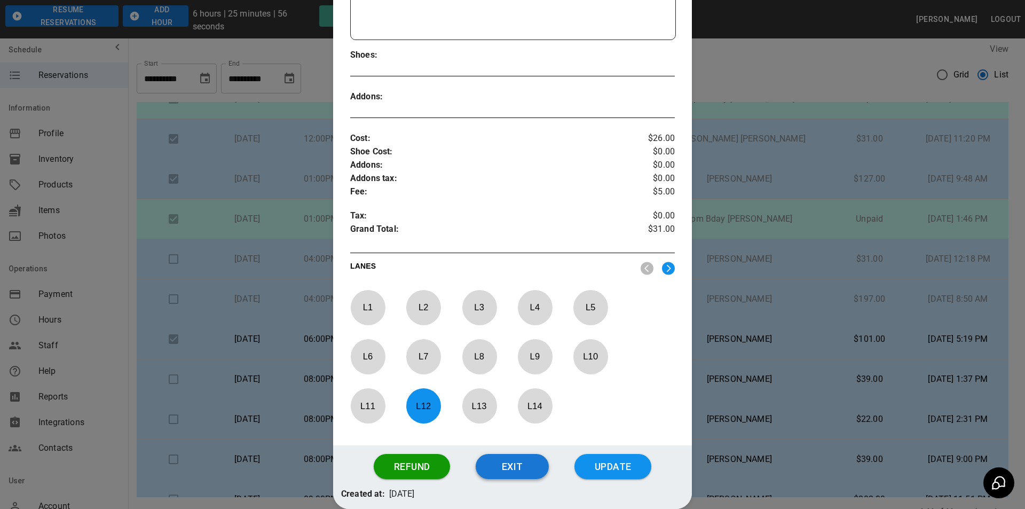
click at [517, 466] on button "Exit" at bounding box center [512, 467] width 73 height 26
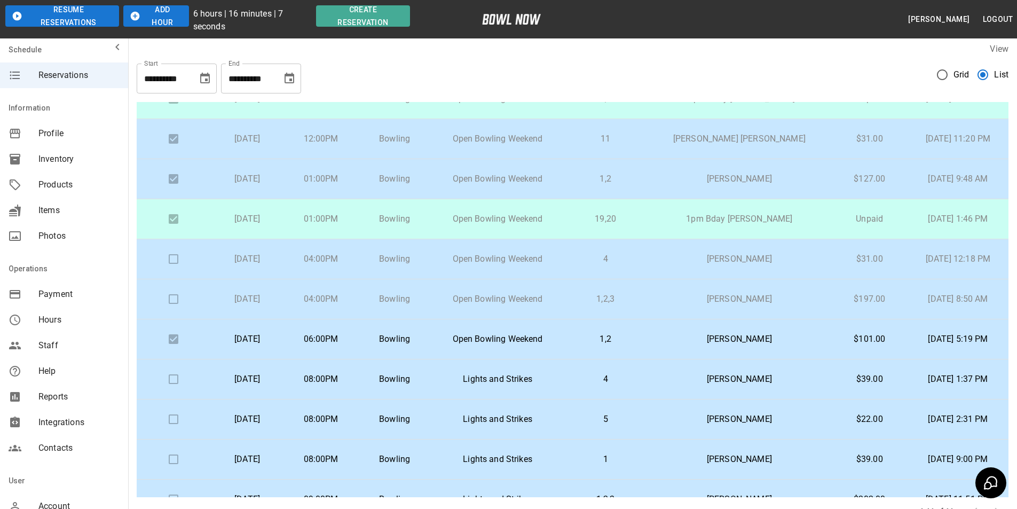
click at [679, 308] on td "[PERSON_NAME]" at bounding box center [739, 299] width 184 height 40
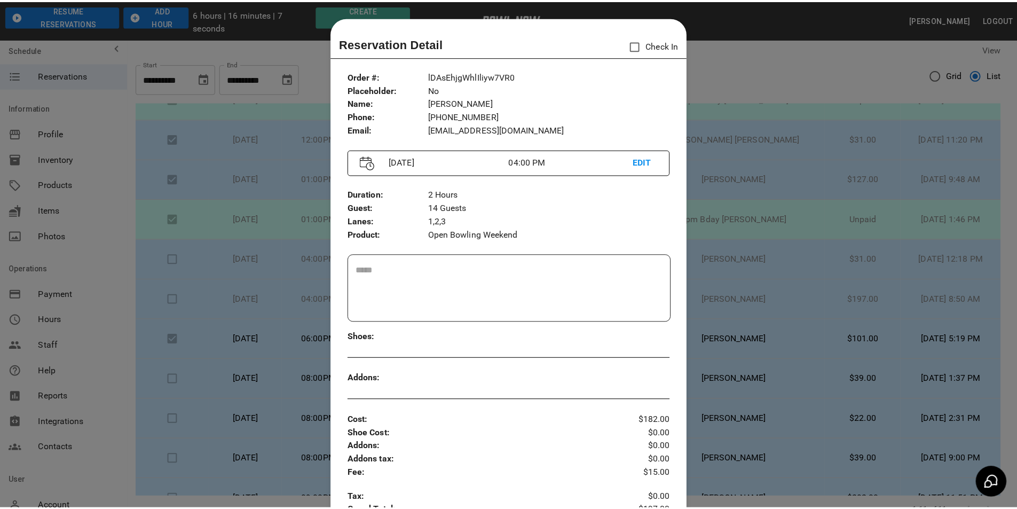
scroll to position [17, 0]
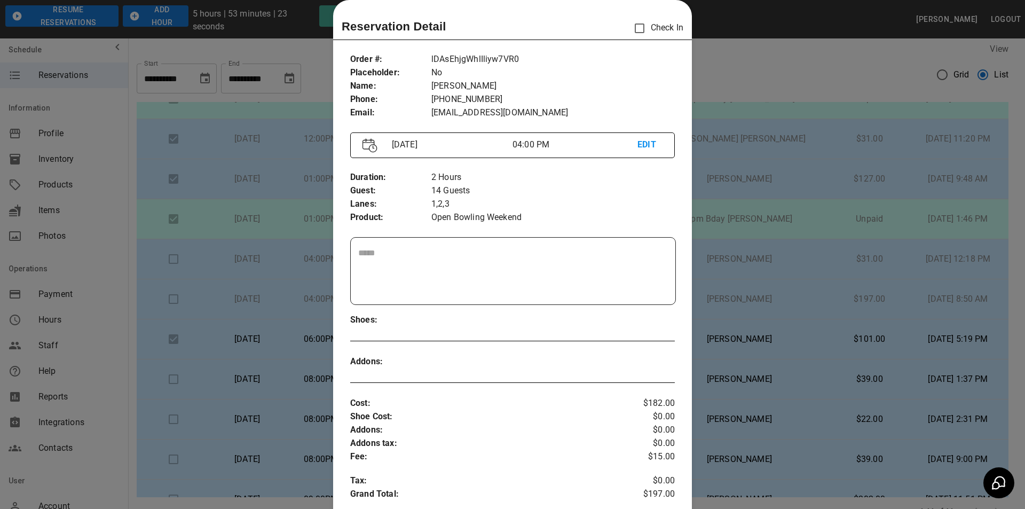
click at [333, 385] on div "Order # : Placeholder : Name : Phone : Email : lDAsEhjgWhlIliyw7VR0 No jennifer…" at bounding box center [512, 377] width 359 height 666
click at [301, 388] on div at bounding box center [512, 254] width 1025 height 509
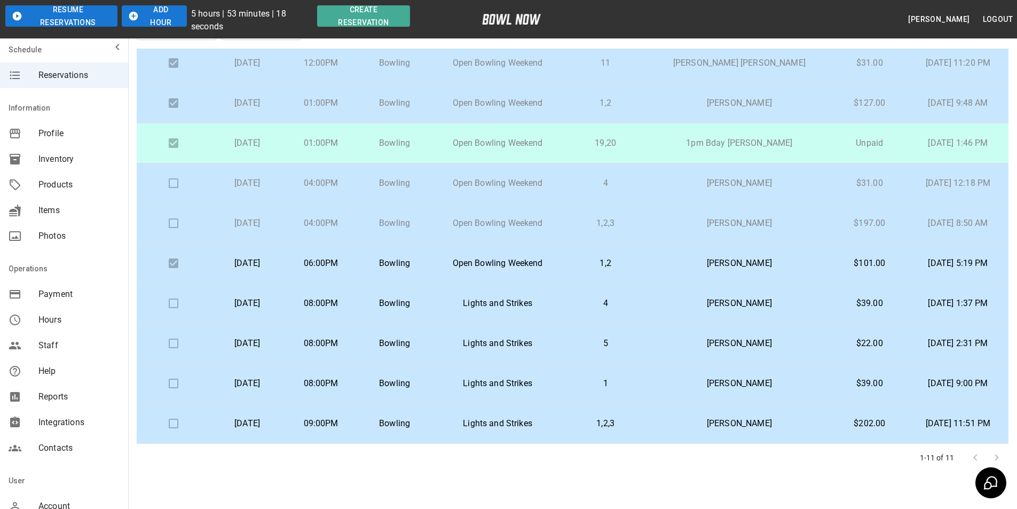
scroll to position [82, 0]
